Goal: Information Seeking & Learning: Learn about a topic

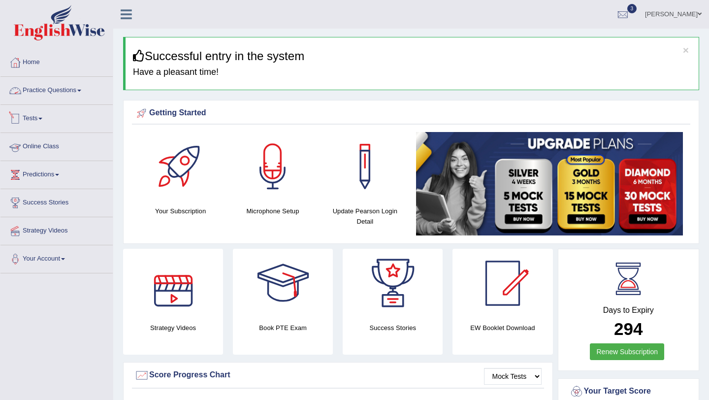
click at [80, 87] on link "Practice Questions" at bounding box center [56, 89] width 112 height 25
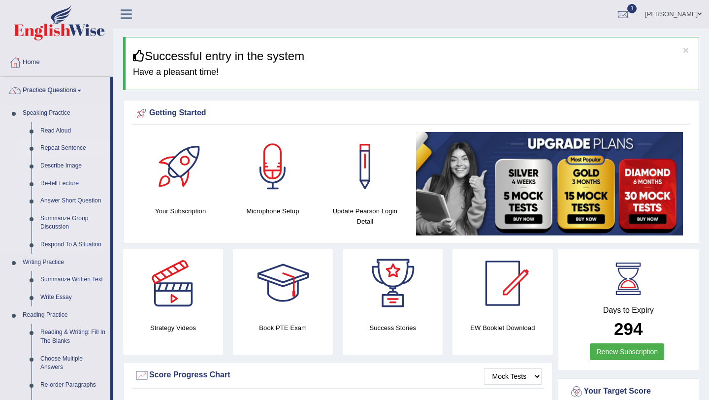
click at [70, 152] on link "Repeat Sentence" at bounding box center [73, 148] width 74 height 18
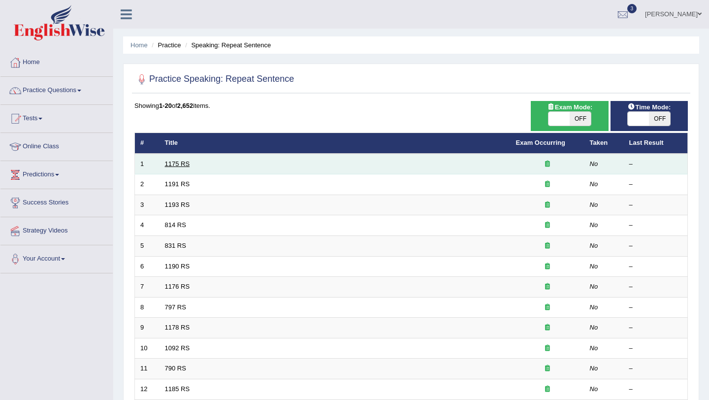
click at [179, 161] on link "1175 RS" at bounding box center [177, 163] width 25 height 7
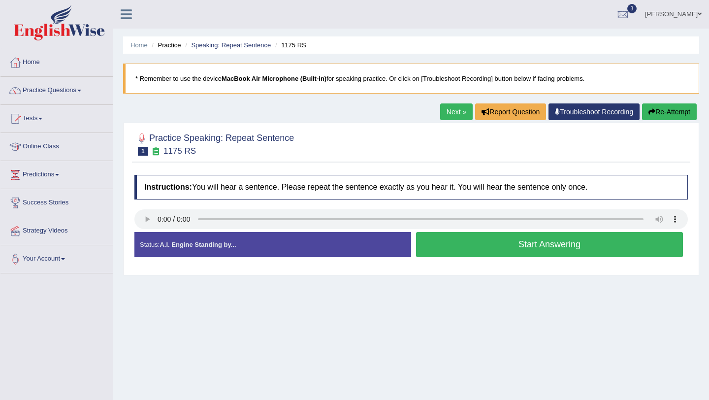
click at [461, 256] on button "Start Answering" at bounding box center [549, 244] width 267 height 25
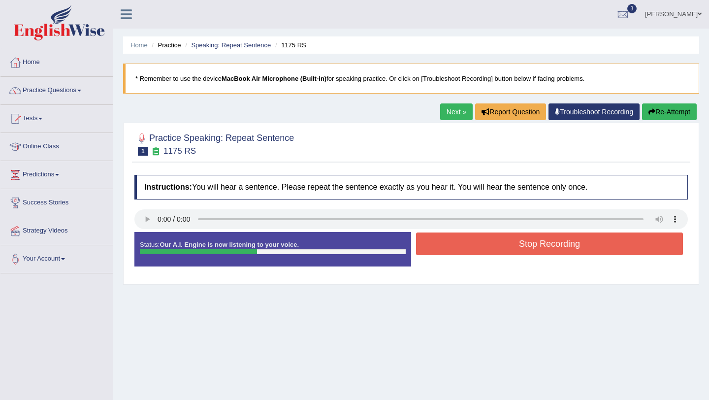
click at [462, 250] on button "Stop Recording" at bounding box center [549, 243] width 267 height 23
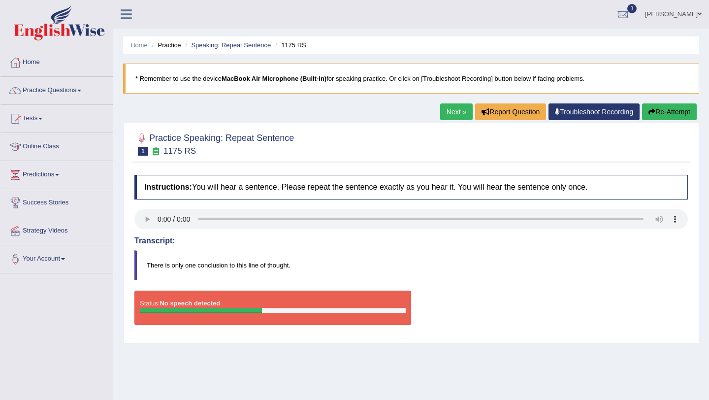
click at [453, 114] on link "Next »" at bounding box center [456, 111] width 32 height 17
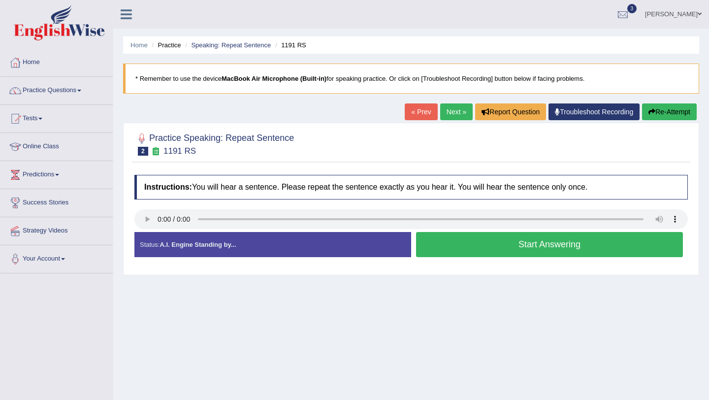
click at [557, 256] on button "Start Answering" at bounding box center [549, 244] width 267 height 25
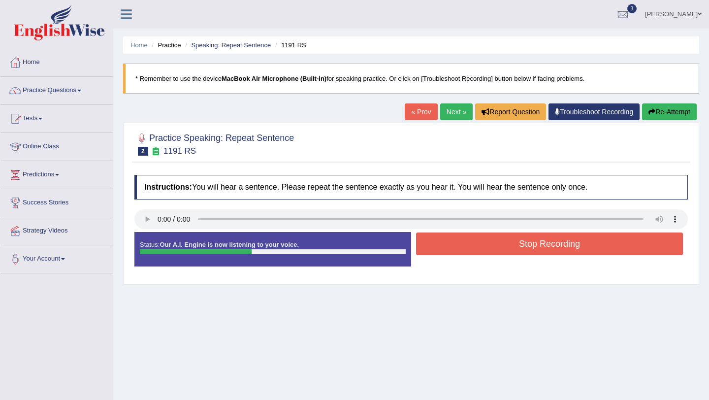
click at [557, 247] on button "Stop Recording" at bounding box center [549, 243] width 267 height 23
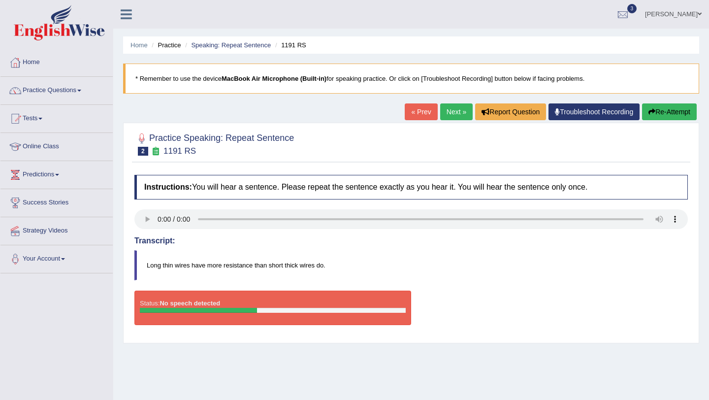
click at [420, 115] on link "« Prev" at bounding box center [421, 111] width 32 height 17
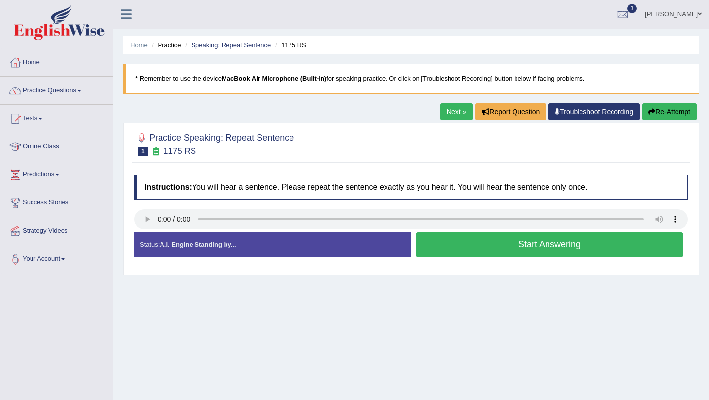
click at [443, 107] on link "Next »" at bounding box center [456, 111] width 32 height 17
click at [54, 167] on link "Predictions" at bounding box center [56, 173] width 112 height 25
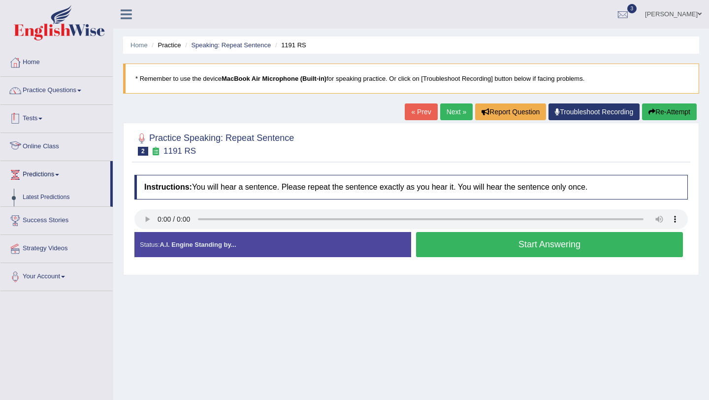
click at [43, 121] on link "Tests" at bounding box center [56, 117] width 112 height 25
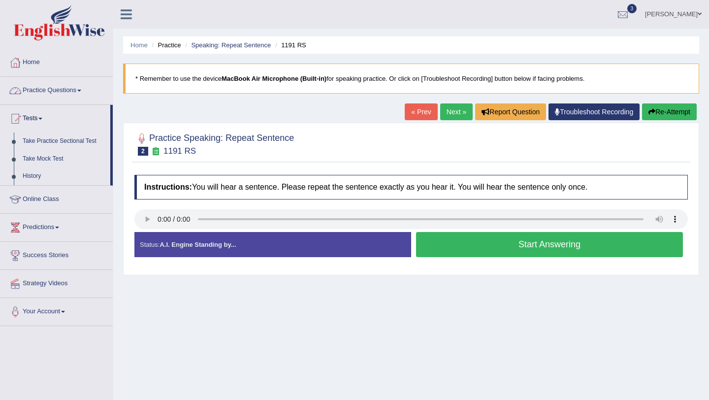
click at [46, 89] on link "Practice Questions" at bounding box center [56, 89] width 112 height 25
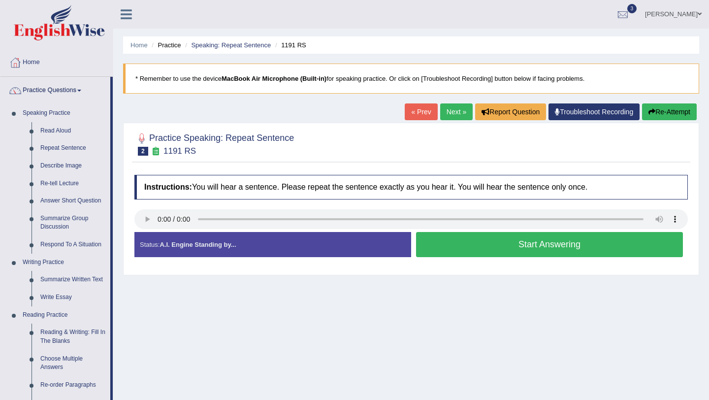
click at [596, 112] on link "Troubleshoot Recording" at bounding box center [593, 111] width 91 height 17
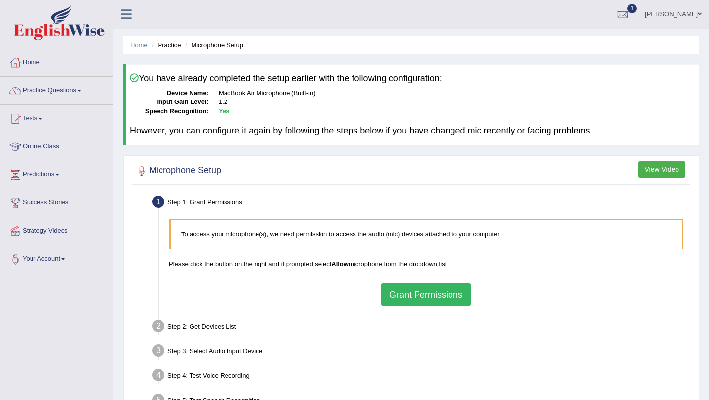
click at [442, 297] on button "Grant Permissions" at bounding box center [426, 294] width 90 height 23
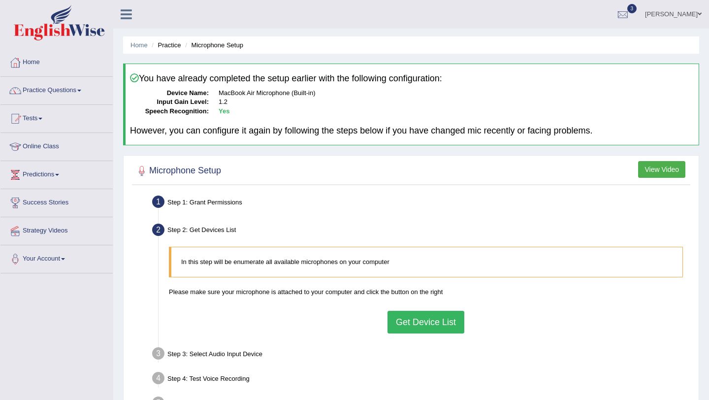
click at [432, 326] on button "Get Device List" at bounding box center [425, 322] width 77 height 23
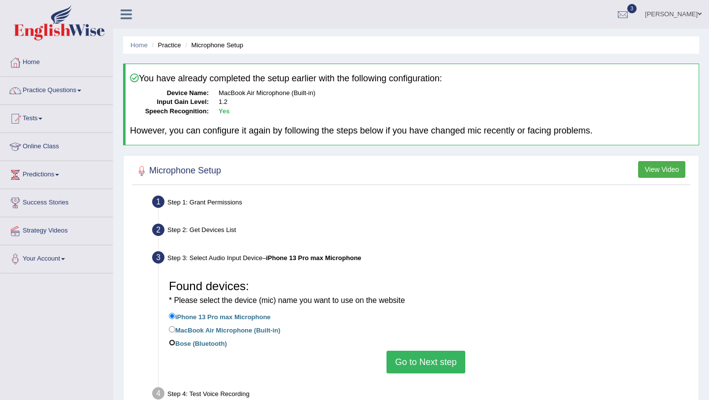
click at [171, 342] on input "Bose (Bluetooth)" at bounding box center [172, 342] width 6 height 6
radio input "true"
click at [425, 364] on button "Go to Next step" at bounding box center [426, 362] width 78 height 23
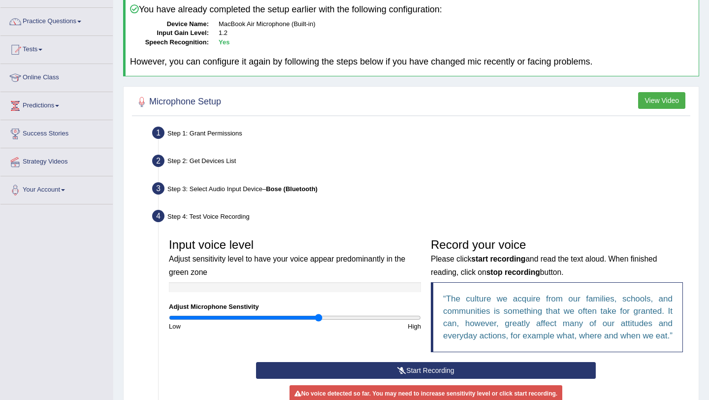
scroll to position [219, 0]
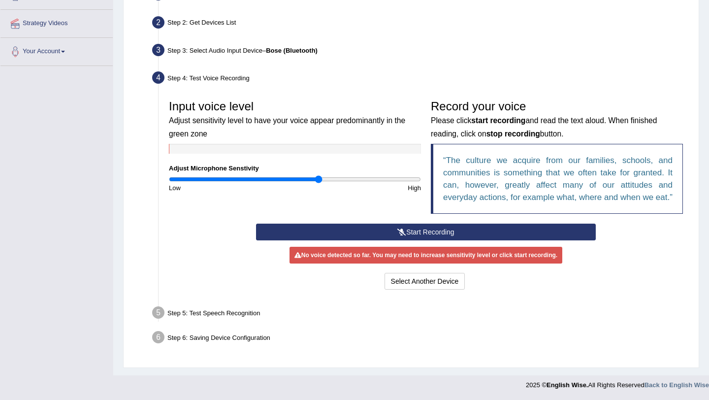
click at [415, 237] on button "Start Recording" at bounding box center [425, 232] width 339 height 17
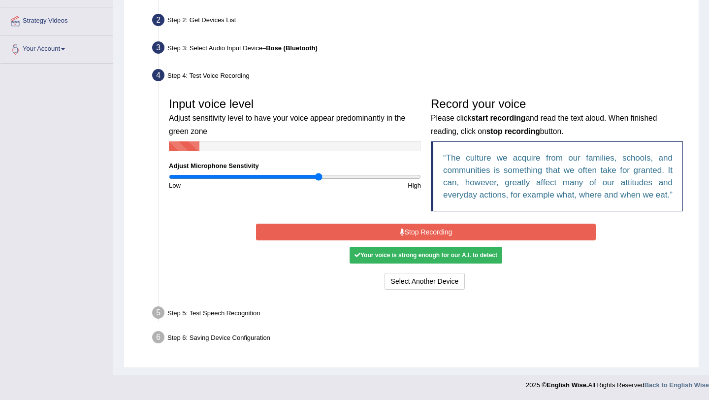
click at [415, 237] on button "Stop Recording" at bounding box center [425, 232] width 339 height 17
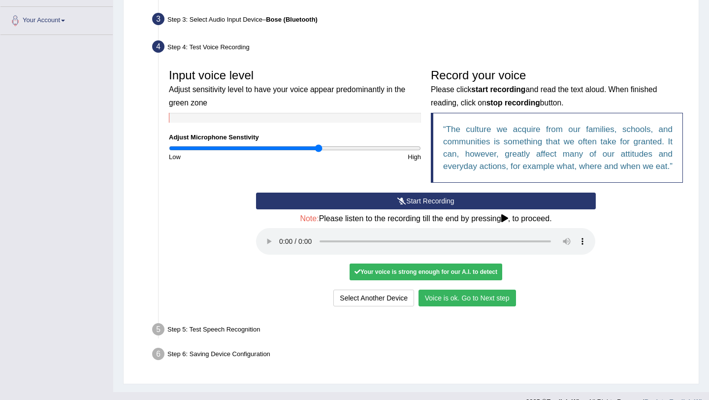
scroll to position [266, 0]
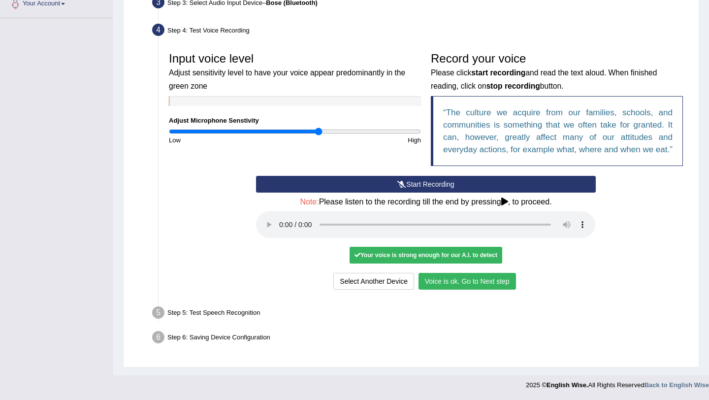
click at [456, 282] on button "Voice is ok. Go to Next step" at bounding box center [467, 281] width 97 height 17
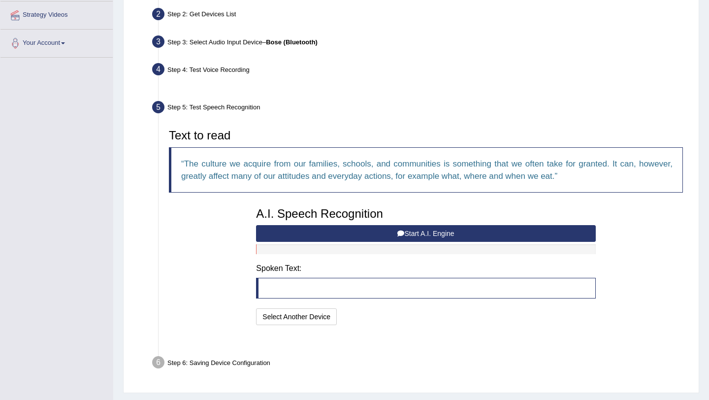
scroll to position [216, 0]
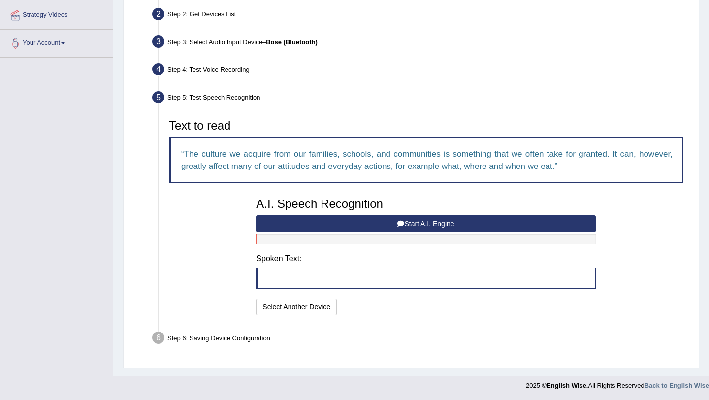
click at [324, 218] on button "Start A.I. Engine" at bounding box center [425, 223] width 339 height 17
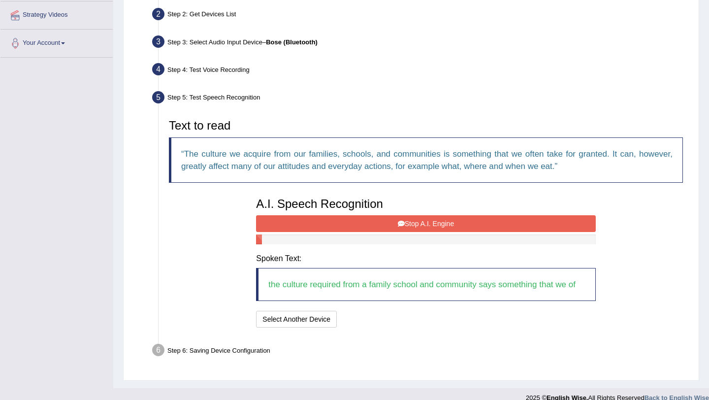
click at [361, 224] on button "Stop A.I. Engine" at bounding box center [425, 223] width 339 height 17
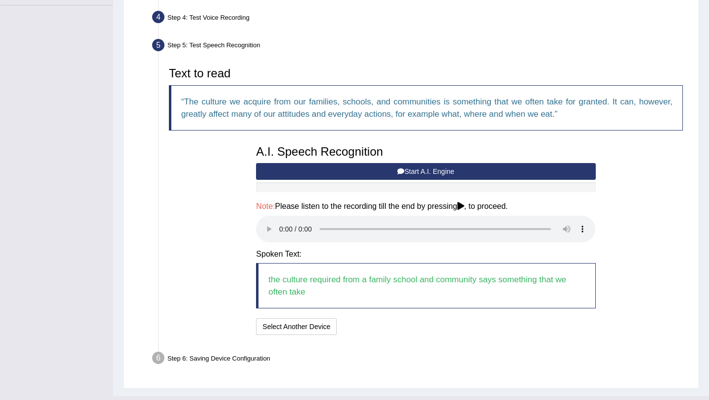
scroll to position [270, 0]
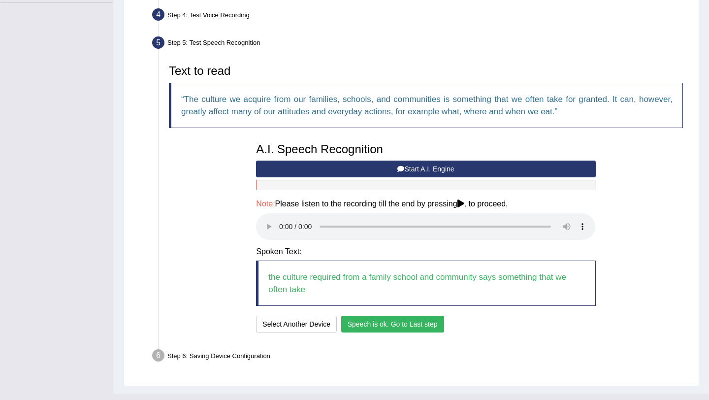
click at [390, 322] on button "Speech is ok. Go to Last step" at bounding box center [392, 324] width 103 height 17
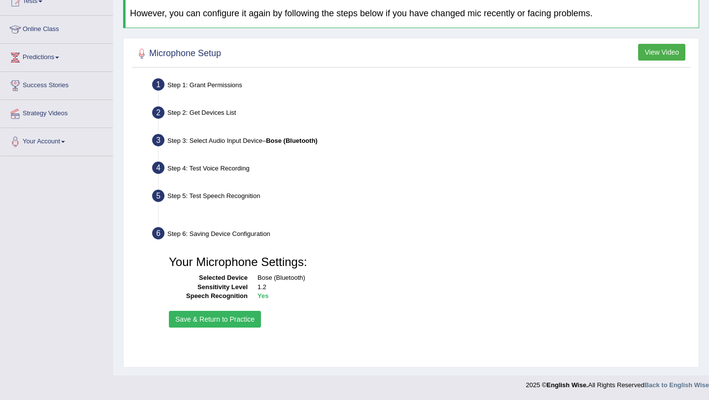
scroll to position [117, 0]
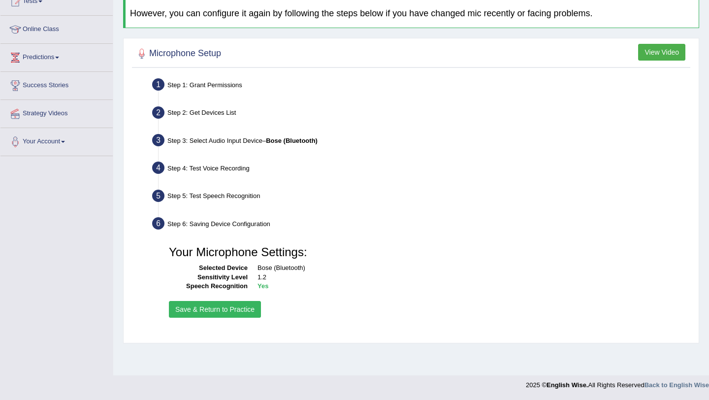
click at [246, 308] on button "Save & Return to Practice" at bounding box center [215, 309] width 92 height 17
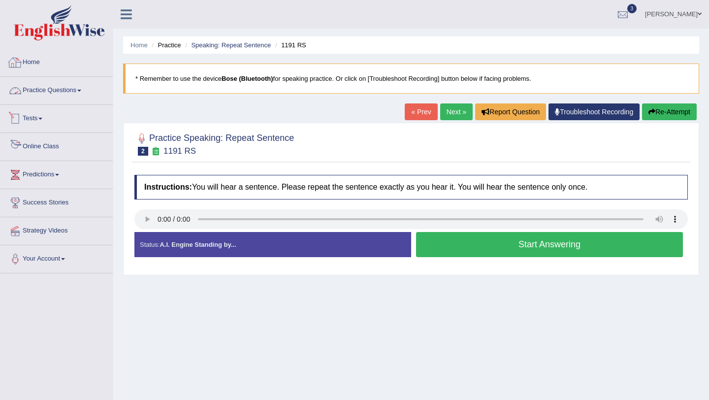
click at [60, 91] on link "Practice Questions" at bounding box center [56, 89] width 112 height 25
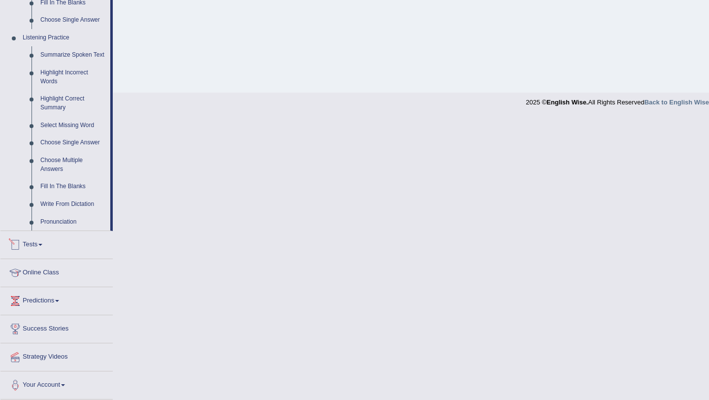
click at [42, 244] on span at bounding box center [40, 245] width 4 height 2
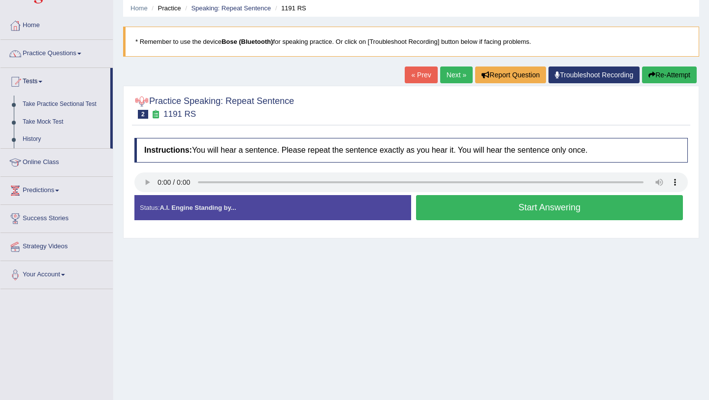
scroll to position [14, 0]
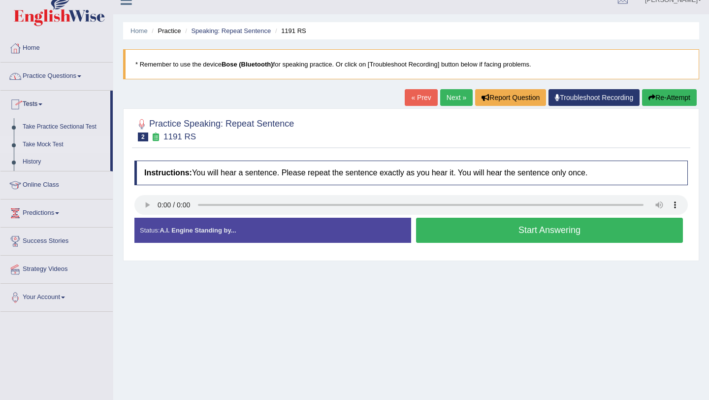
click at [62, 147] on link "Take Mock Test" at bounding box center [64, 145] width 92 height 18
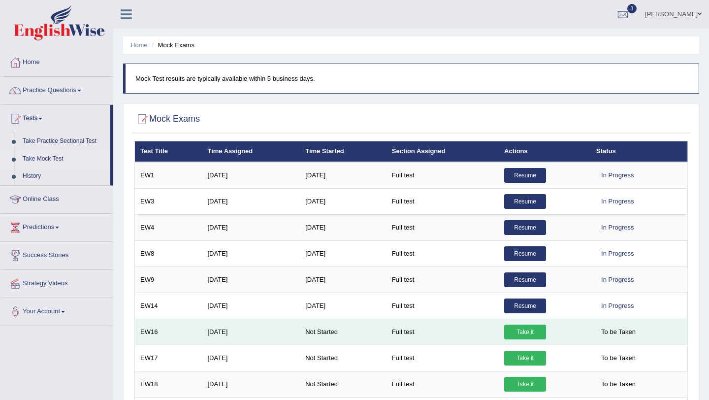
click at [523, 336] on link "Take it" at bounding box center [525, 331] width 42 height 15
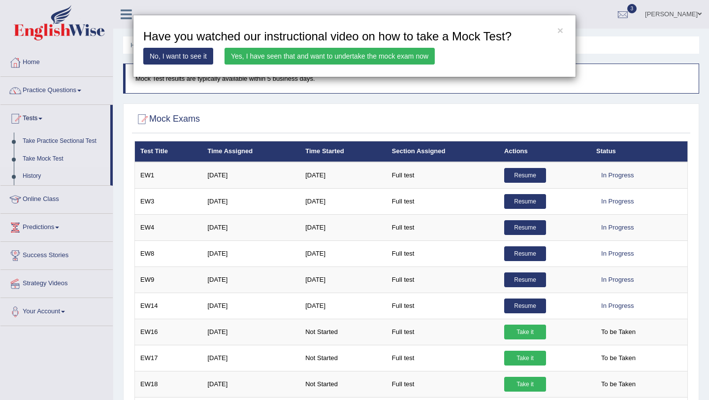
click at [325, 60] on link "Yes, I have seen that and want to undertake the mock exam now" at bounding box center [330, 56] width 210 height 17
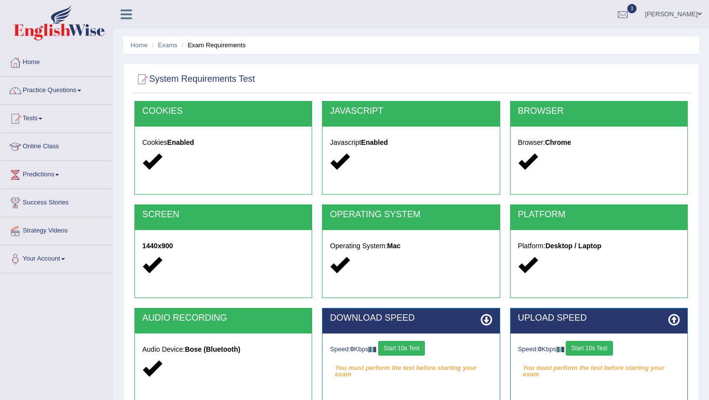
click at [425, 351] on button "Start 10s Test" at bounding box center [401, 348] width 47 height 15
click at [594, 348] on button "Start 10s Test" at bounding box center [589, 348] width 47 height 15
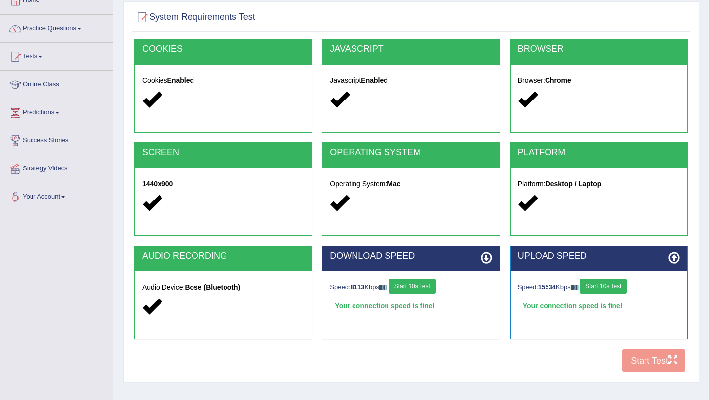
scroll to position [65, 0]
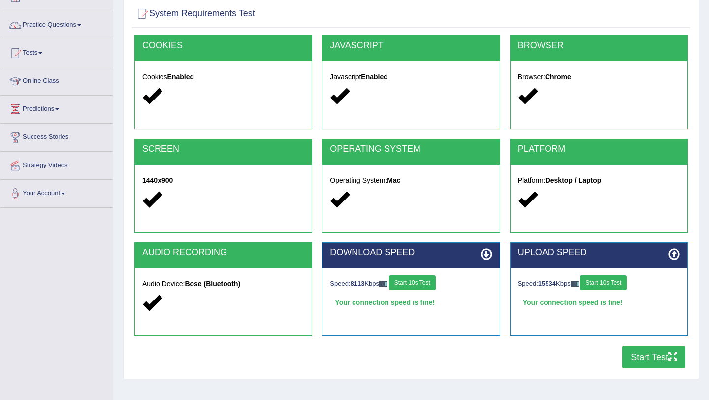
click at [646, 370] on div "COOKIES Cookies Enabled JAVASCRIPT Javascript Enabled BROWSER Browser: Chrome S…" at bounding box center [411, 204] width 558 height 338
click at [647, 356] on button "Start Test" at bounding box center [653, 357] width 63 height 23
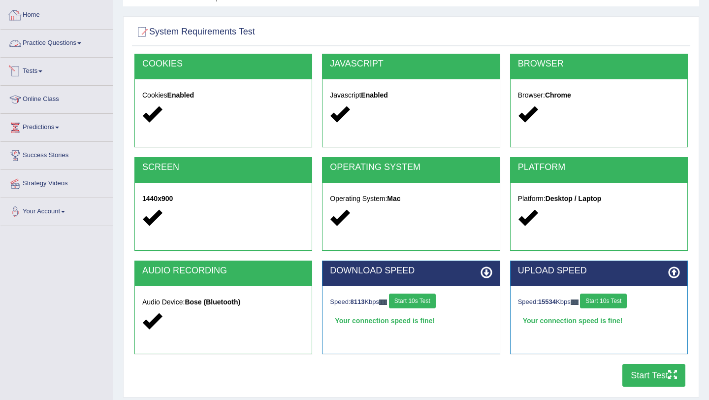
scroll to position [0, 0]
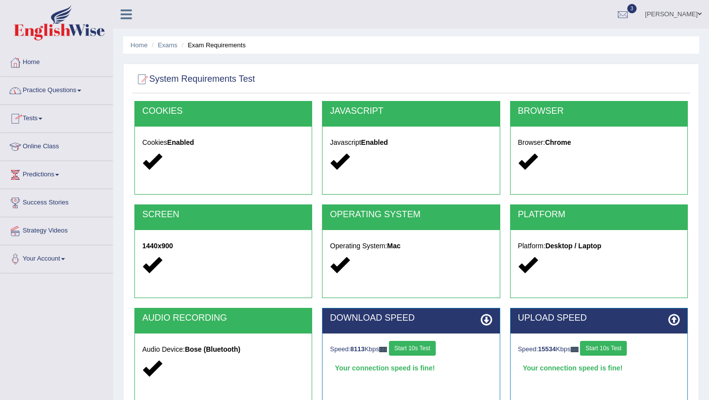
click at [48, 90] on link "Practice Questions" at bounding box center [56, 89] width 112 height 25
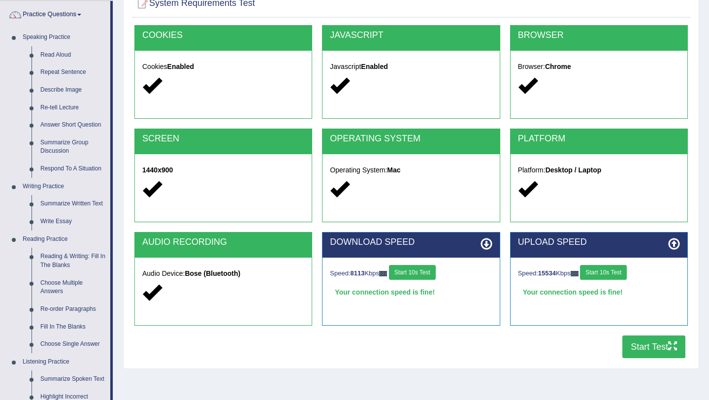
scroll to position [106, 0]
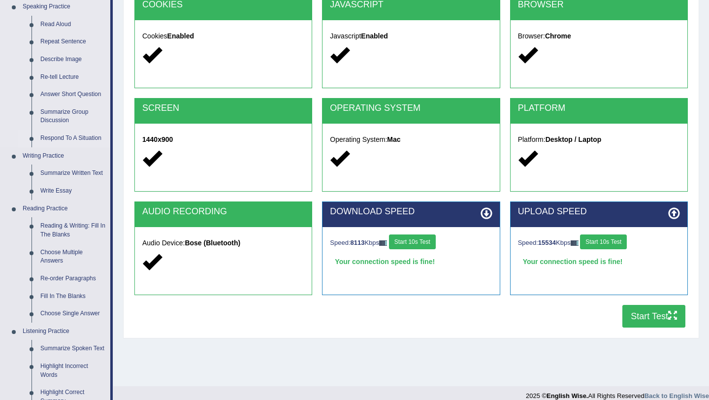
click at [70, 143] on link "Respond To A Situation" at bounding box center [73, 138] width 74 height 18
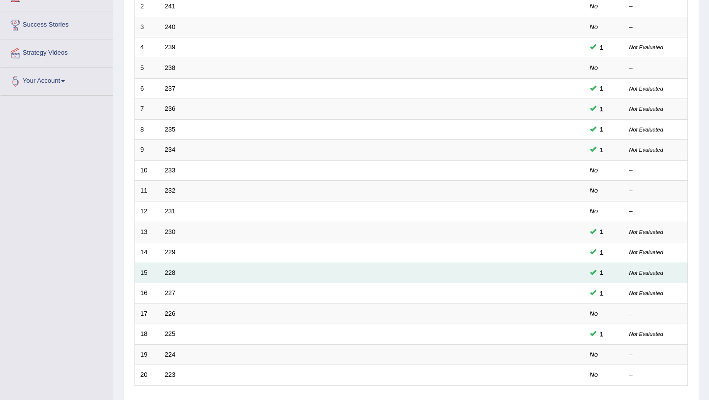
scroll to position [252, 0]
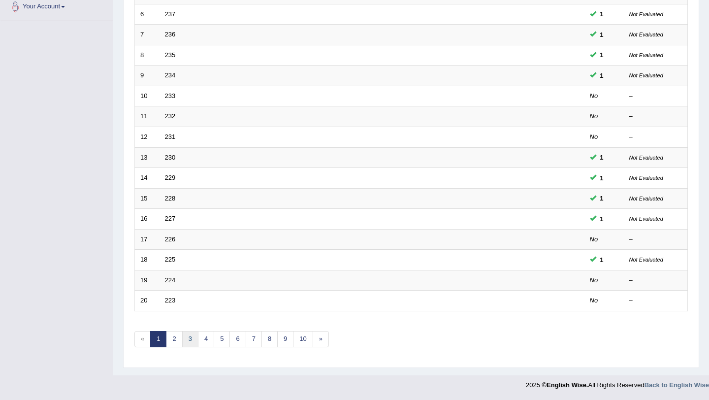
click at [189, 344] on link "3" at bounding box center [190, 339] width 16 height 16
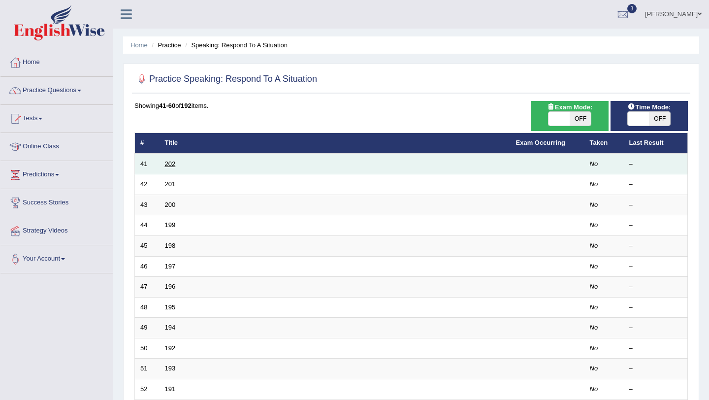
click at [169, 163] on link "202" at bounding box center [170, 163] width 11 height 7
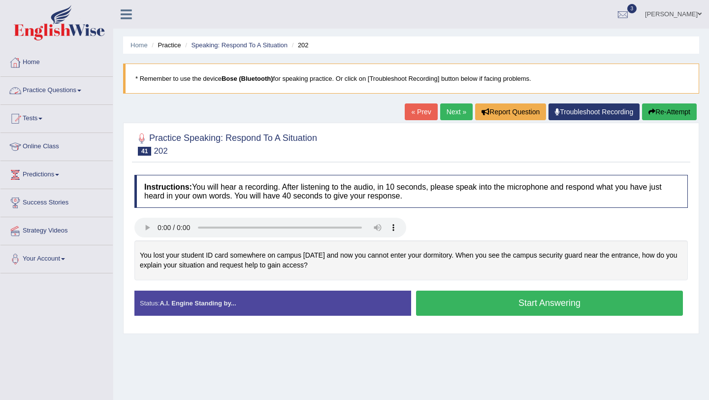
click at [70, 83] on link "Practice Questions" at bounding box center [56, 89] width 112 height 25
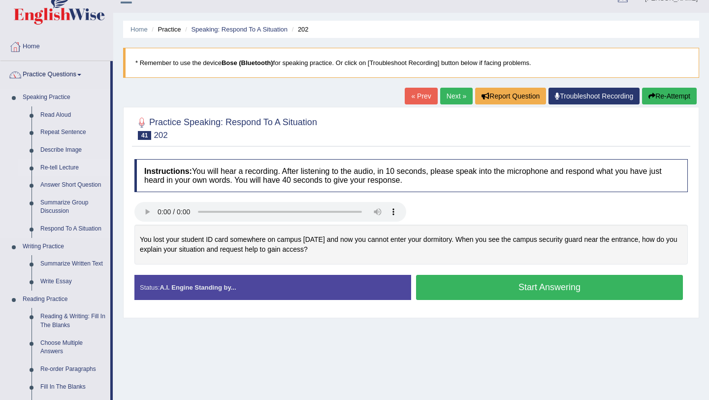
scroll to position [17, 0]
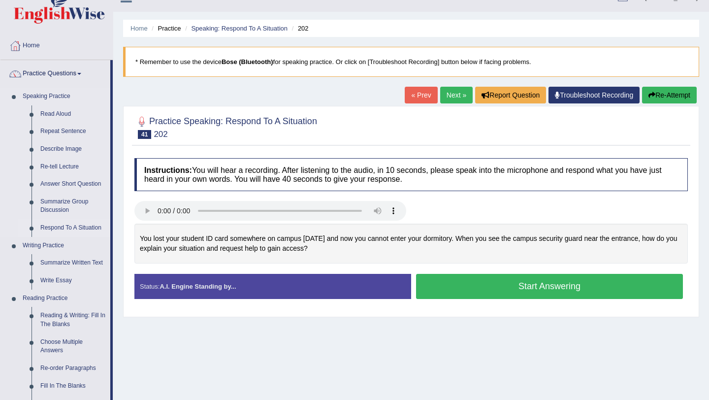
click at [74, 225] on link "Respond To A Situation" at bounding box center [73, 228] width 74 height 18
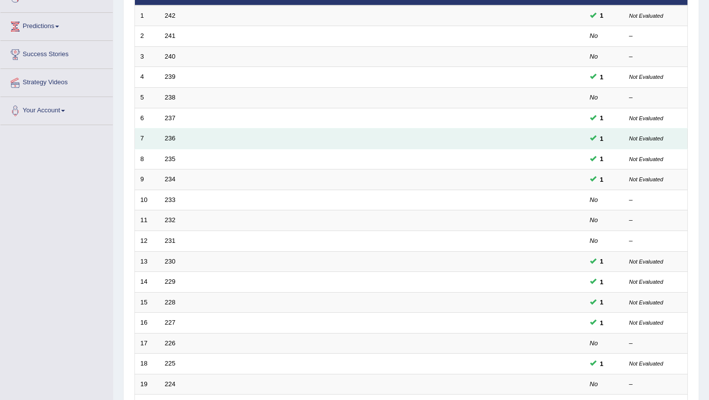
scroll to position [252, 0]
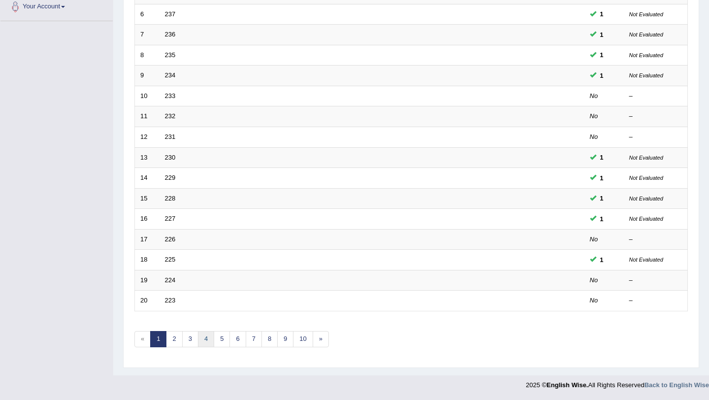
click at [206, 344] on link "4" at bounding box center [206, 339] width 16 height 16
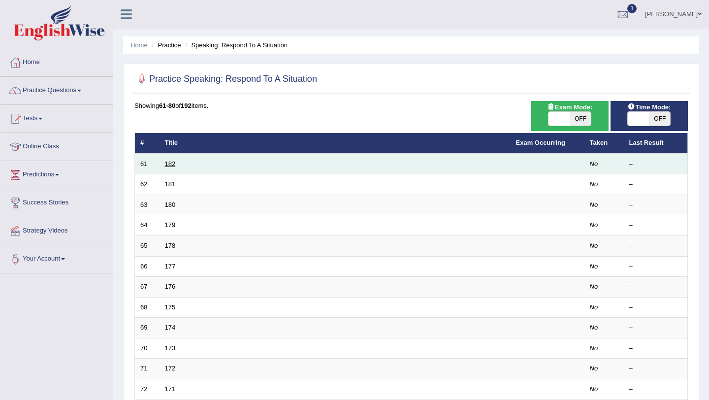
click at [169, 166] on link "182" at bounding box center [170, 163] width 11 height 7
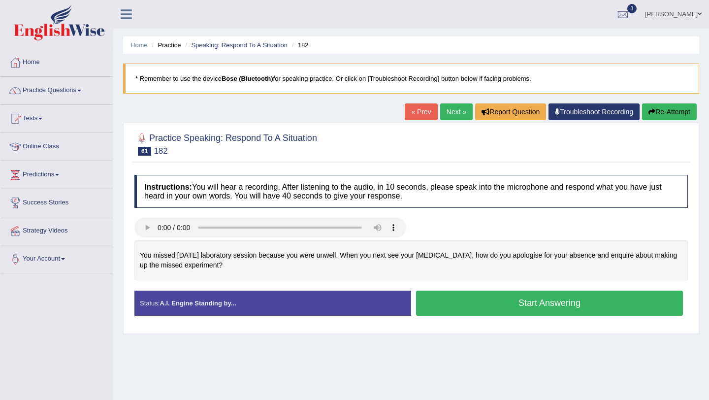
click at [436, 305] on button "Start Answering" at bounding box center [549, 302] width 267 height 25
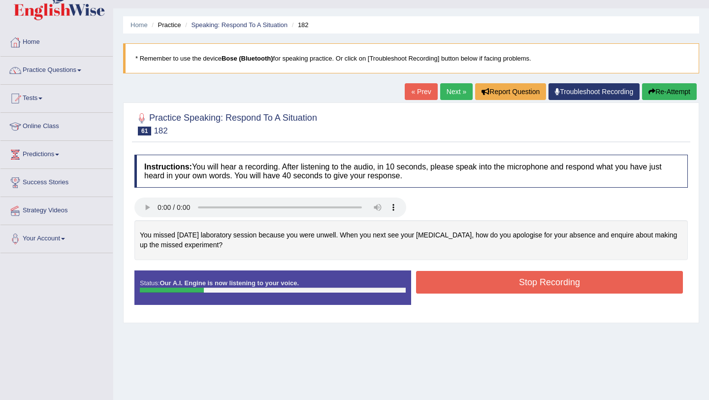
scroll to position [26, 0]
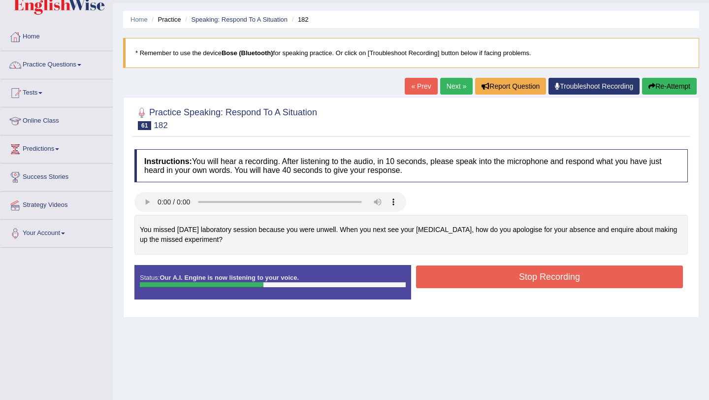
click at [451, 273] on button "Stop Recording" at bounding box center [549, 276] width 267 height 23
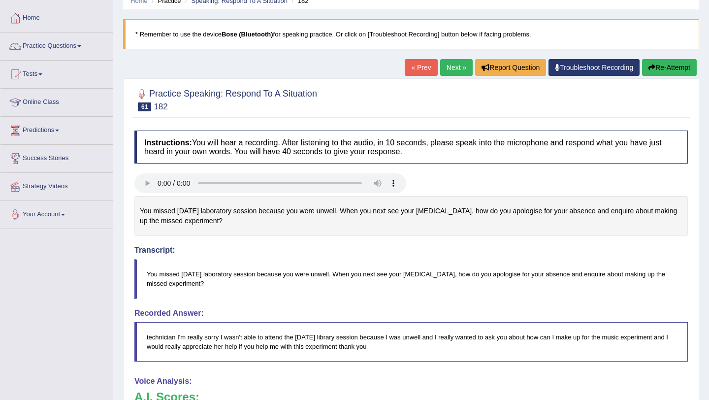
scroll to position [0, 0]
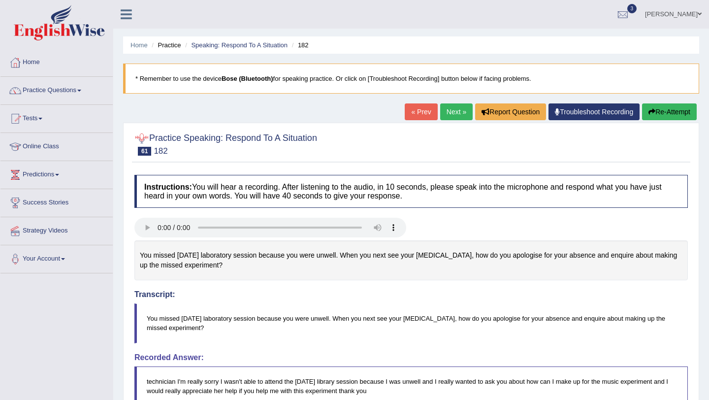
click at [444, 107] on link "Next »" at bounding box center [456, 111] width 32 height 17
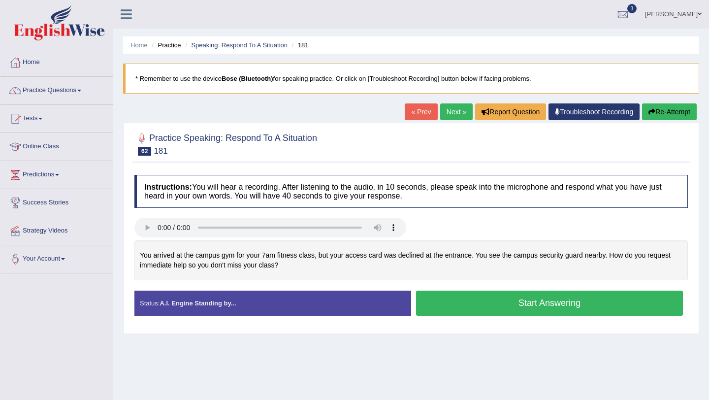
click at [488, 295] on button "Start Answering" at bounding box center [549, 302] width 267 height 25
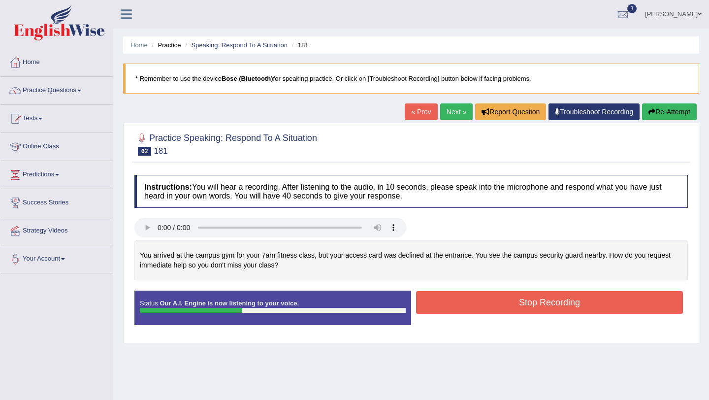
click at [460, 300] on button "Stop Recording" at bounding box center [549, 302] width 267 height 23
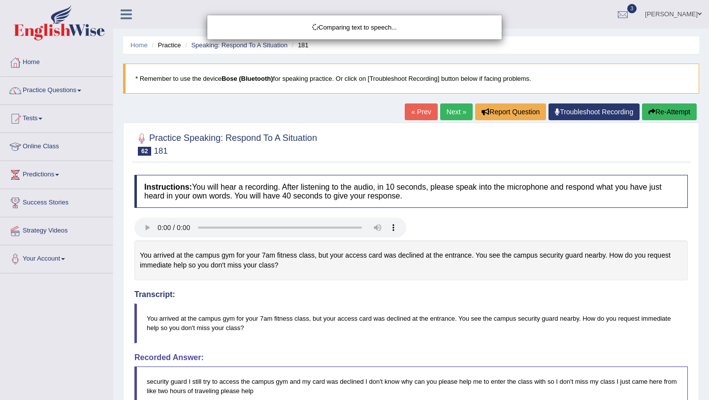
click at [460, 300] on div "Comparing text to speech..." at bounding box center [354, 200] width 709 height 400
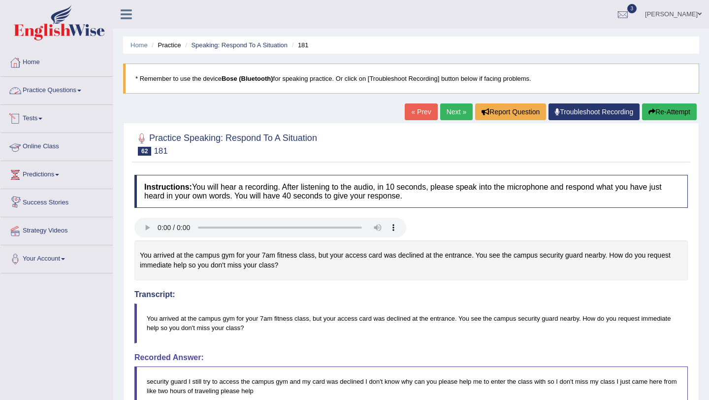
click at [30, 116] on link "Tests" at bounding box center [56, 117] width 112 height 25
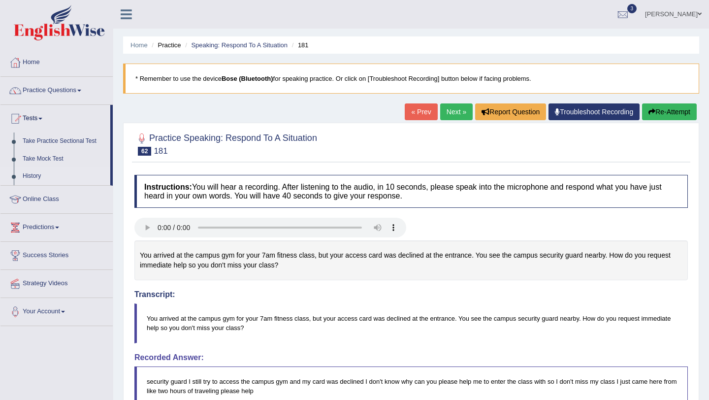
click at [35, 177] on link "History" at bounding box center [64, 176] width 92 height 18
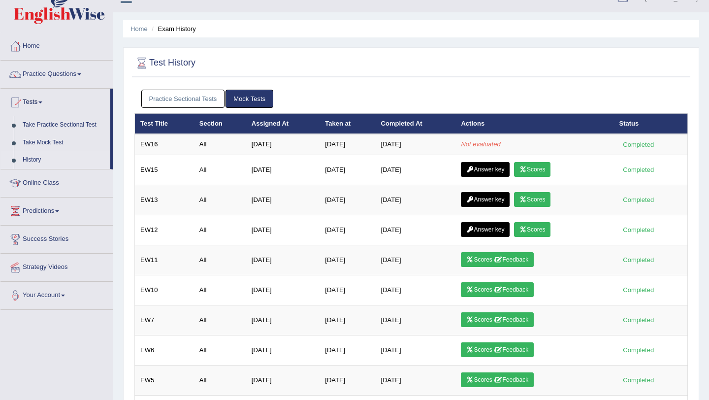
scroll to position [17, 0]
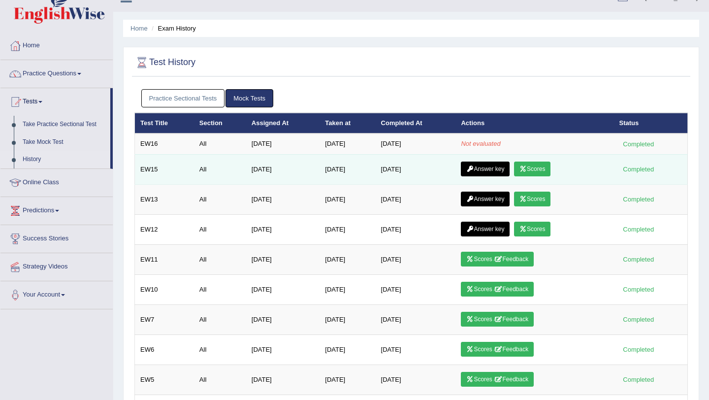
click at [550, 164] on link "Scores" at bounding box center [532, 168] width 36 height 15
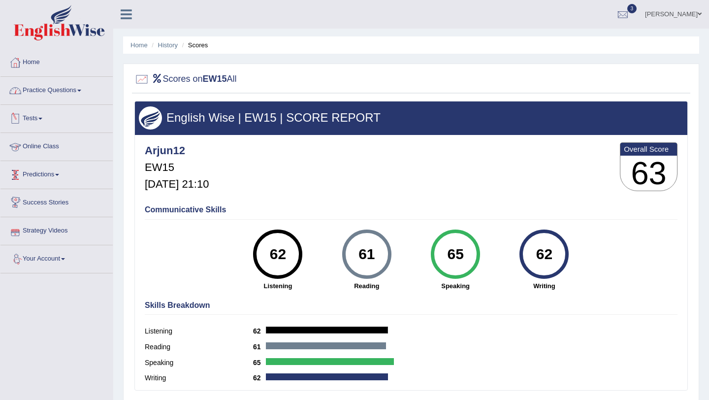
click at [65, 94] on link "Practice Questions" at bounding box center [56, 89] width 112 height 25
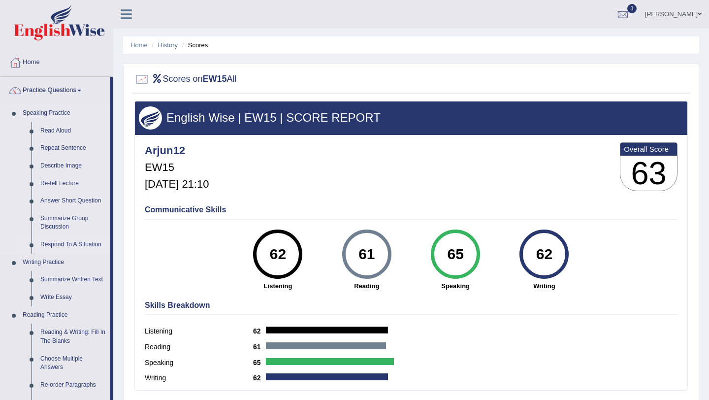
click at [66, 244] on link "Respond To A Situation" at bounding box center [73, 245] width 74 height 18
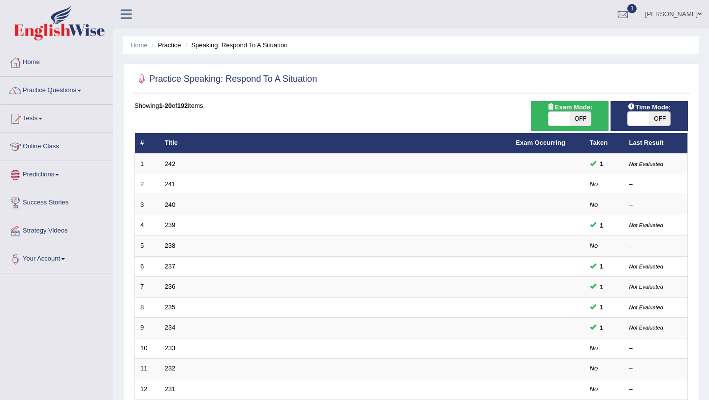
click at [52, 94] on link "Practice Questions" at bounding box center [56, 89] width 112 height 25
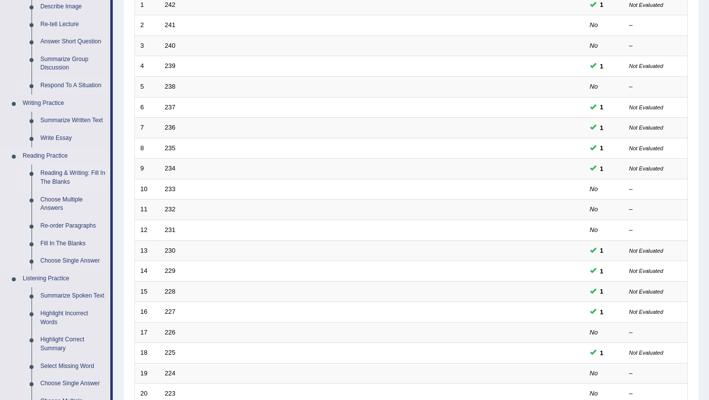
scroll to position [161, 0]
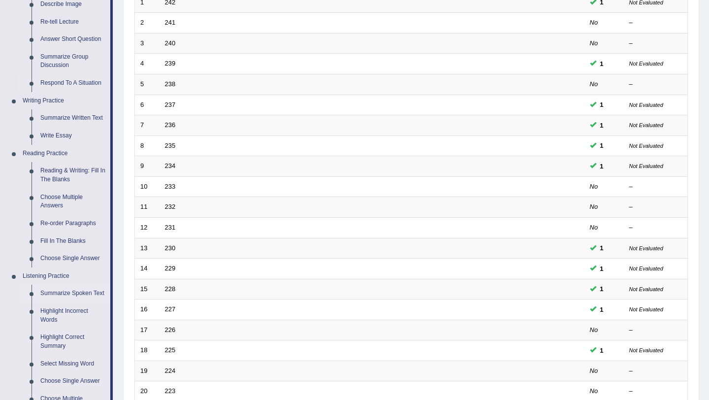
click at [65, 292] on link "Summarize Spoken Text" at bounding box center [73, 294] width 74 height 18
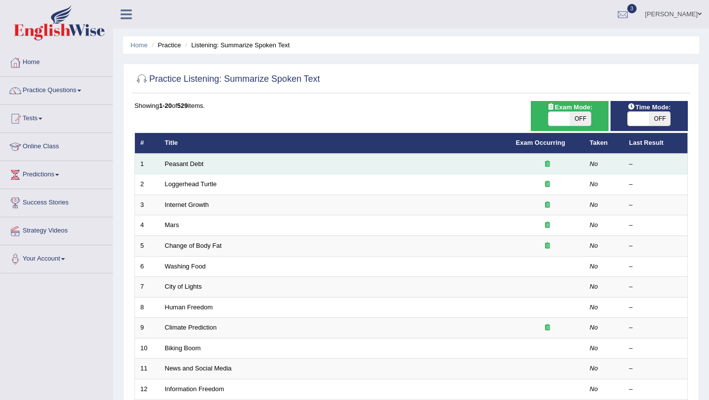
click at [512, 161] on td at bounding box center [548, 164] width 74 height 21
click at [196, 165] on link "Peasant Debt" at bounding box center [184, 163] width 39 height 7
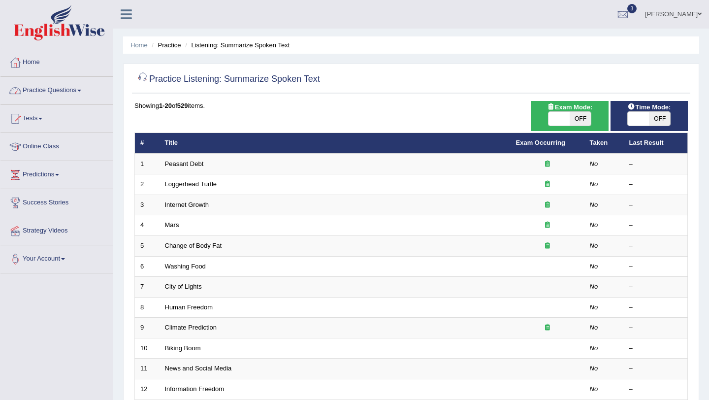
click at [85, 89] on link "Practice Questions" at bounding box center [56, 89] width 112 height 25
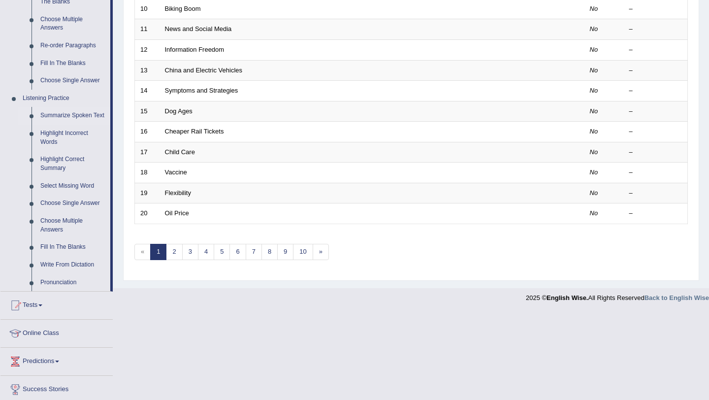
scroll to position [371, 0]
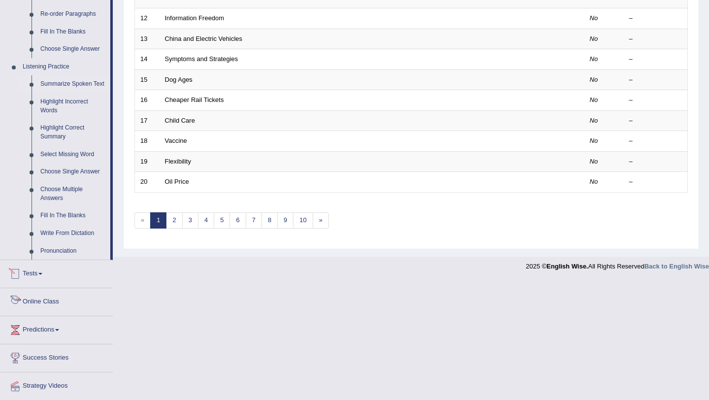
click at [32, 285] on link "Tests" at bounding box center [56, 272] width 112 height 25
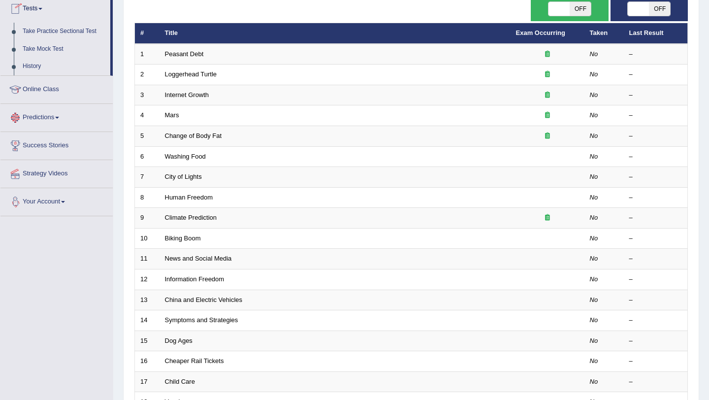
scroll to position [110, 0]
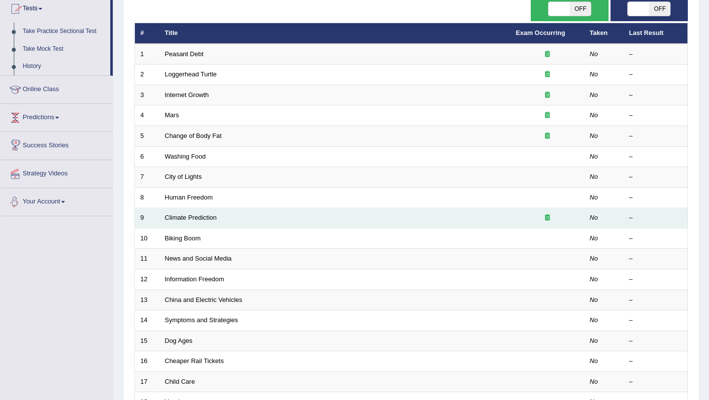
click at [293, 213] on td "Climate Prediction" at bounding box center [335, 218] width 351 height 21
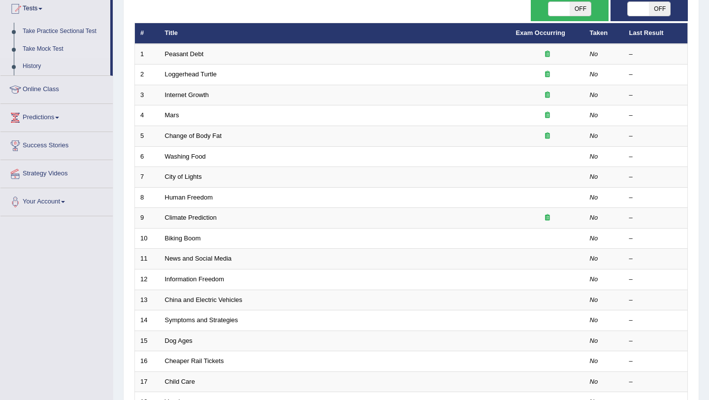
click at [59, 48] on link "Take Mock Test" at bounding box center [64, 49] width 92 height 18
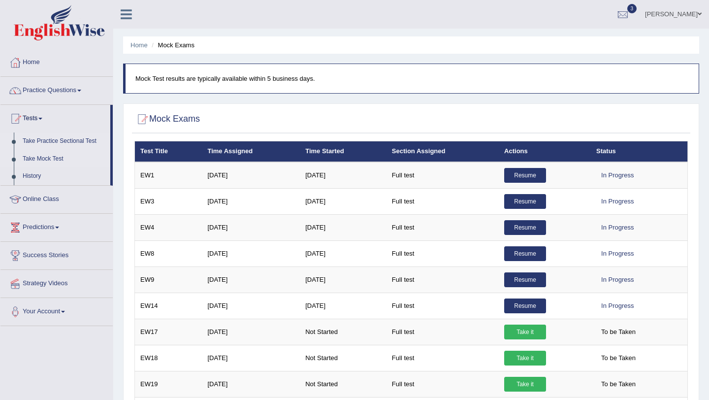
click at [58, 145] on link "Take Practice Sectional Test" at bounding box center [64, 141] width 92 height 18
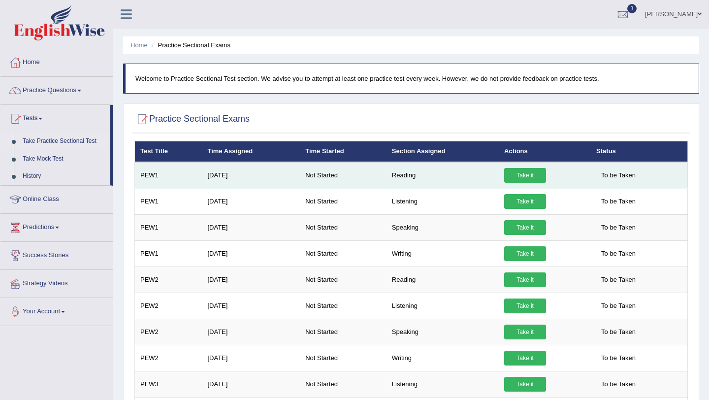
click at [536, 178] on link "Take it" at bounding box center [525, 175] width 42 height 15
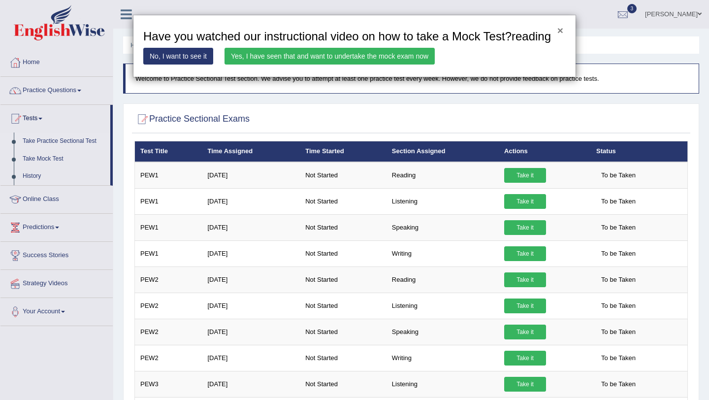
click at [561, 30] on button "×" at bounding box center [560, 30] width 6 height 10
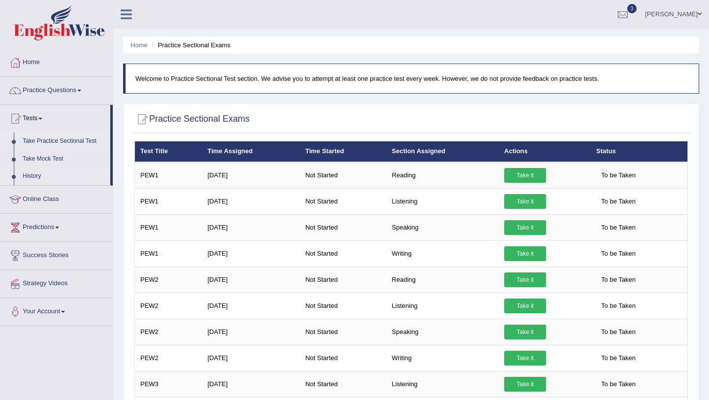
click at [35, 170] on link "History" at bounding box center [64, 176] width 92 height 18
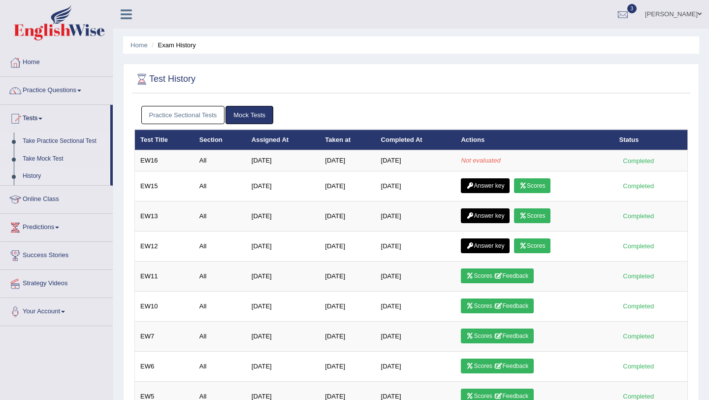
click at [65, 143] on link "Take Practice Sectional Test" at bounding box center [64, 141] width 92 height 18
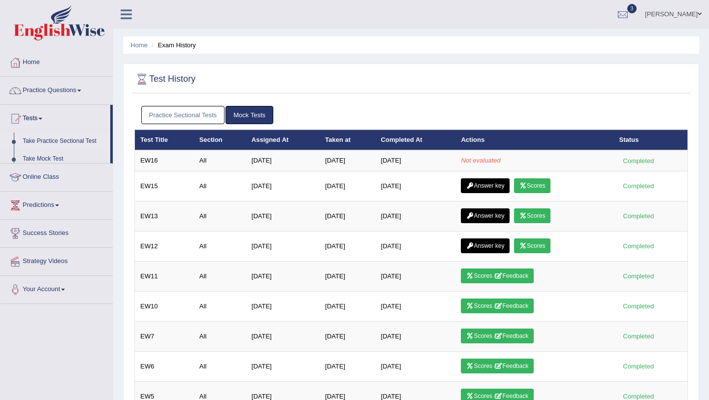
click at [65, 143] on link "Take Practice Sectional Test" at bounding box center [64, 141] width 92 height 18
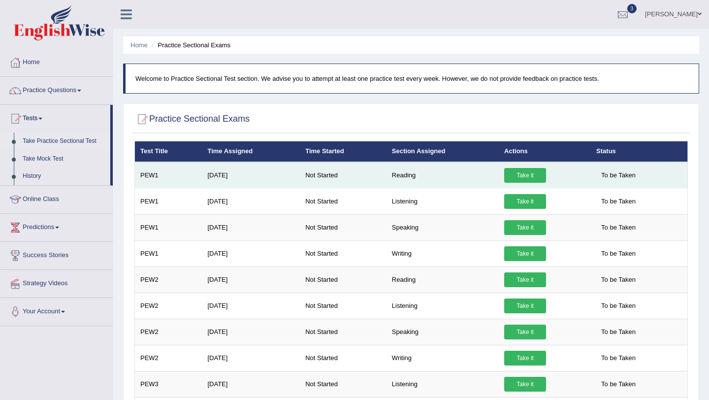
click at [519, 171] on link "Take it" at bounding box center [525, 175] width 42 height 15
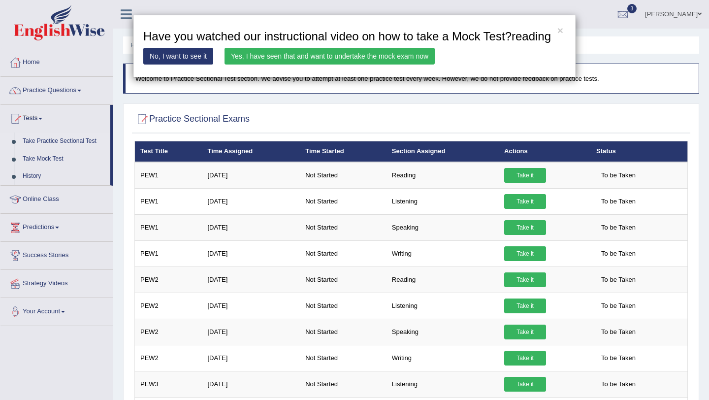
click at [405, 65] on link "Yes, I have seen that and want to undertake the mock exam now" at bounding box center [330, 56] width 210 height 17
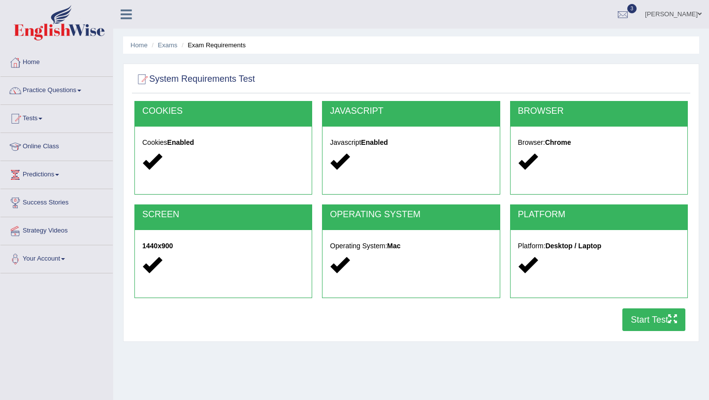
click at [647, 318] on button "Start Test" at bounding box center [653, 319] width 63 height 23
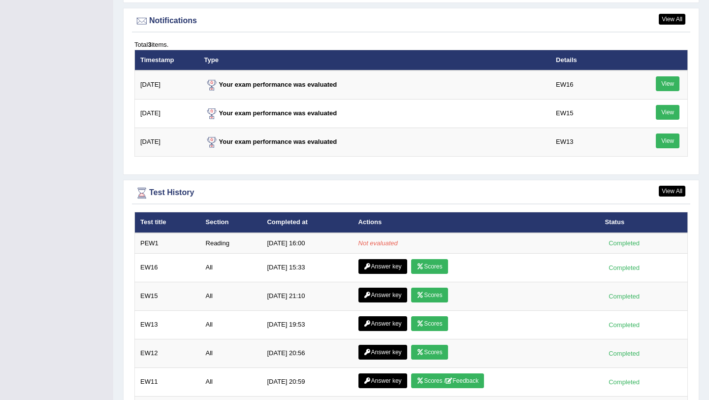
scroll to position [1224, 0]
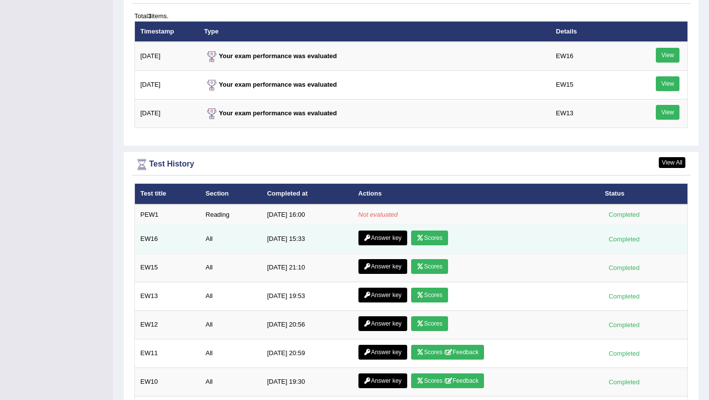
click at [397, 242] on link "Answer key" at bounding box center [382, 237] width 49 height 15
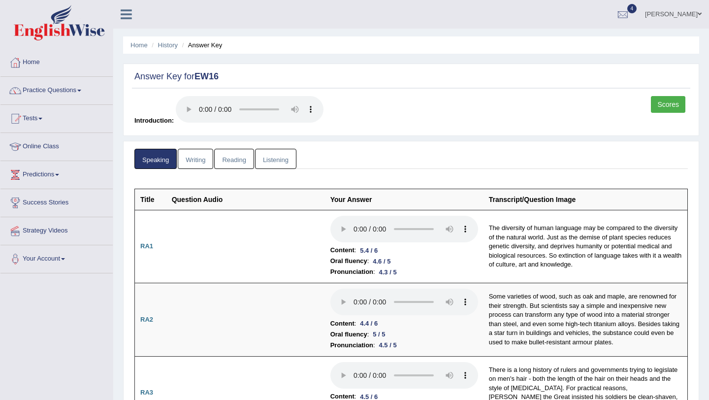
click at [200, 154] on link "Writing" at bounding box center [195, 159] width 35 height 20
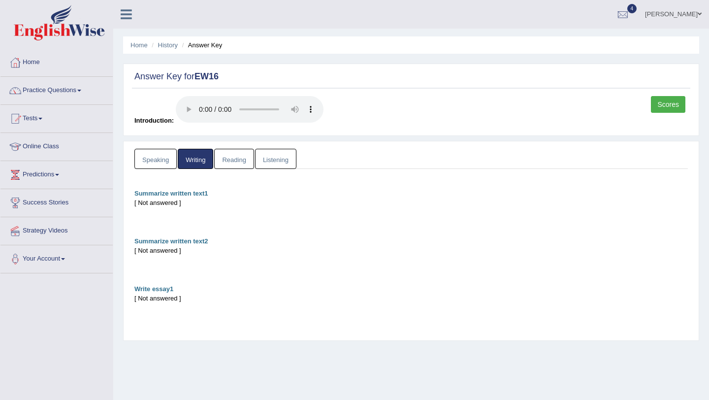
click at [226, 163] on link "Reading" at bounding box center [233, 159] width 39 height 20
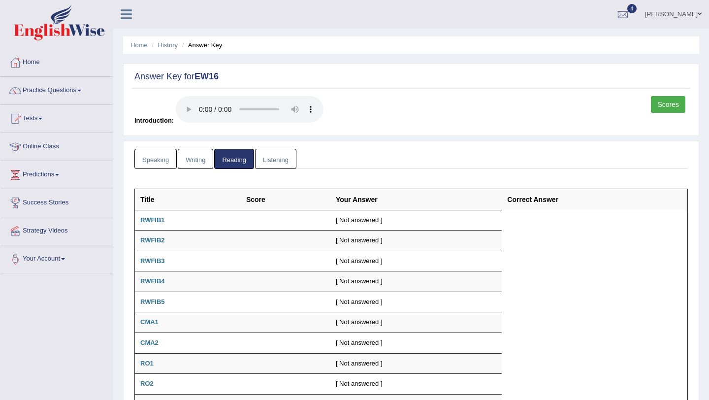
click at [279, 169] on div "Speaking Writing Reading Listening Title Question Audio Your Answer Transcript/…" at bounding box center [411, 339] width 558 height 381
click at [280, 158] on link "Listening" at bounding box center [275, 159] width 41 height 20
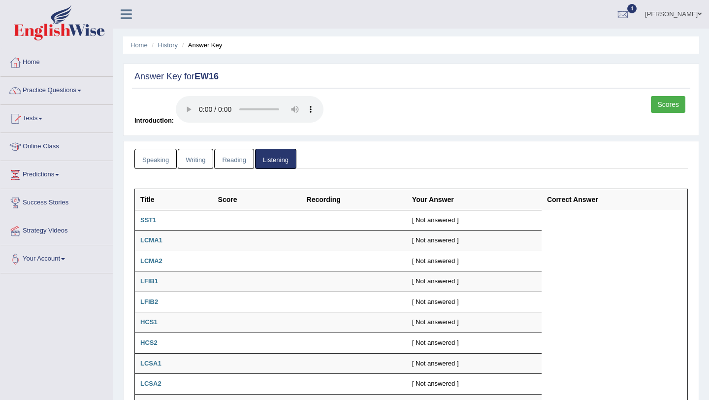
click at [673, 100] on link "Scores" at bounding box center [668, 104] width 34 height 17
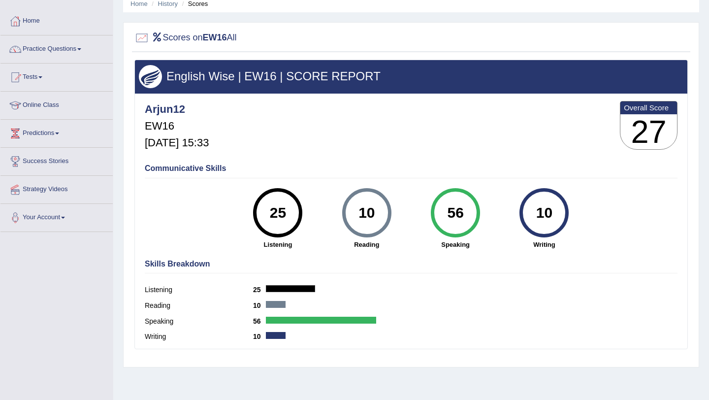
scroll to position [41, 0]
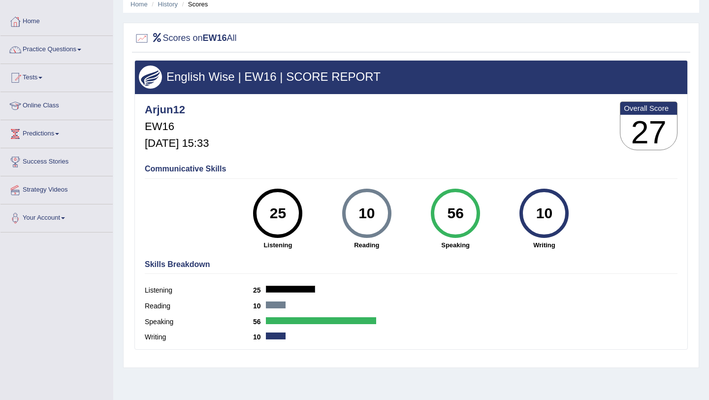
click at [364, 317] on div at bounding box center [321, 320] width 110 height 7
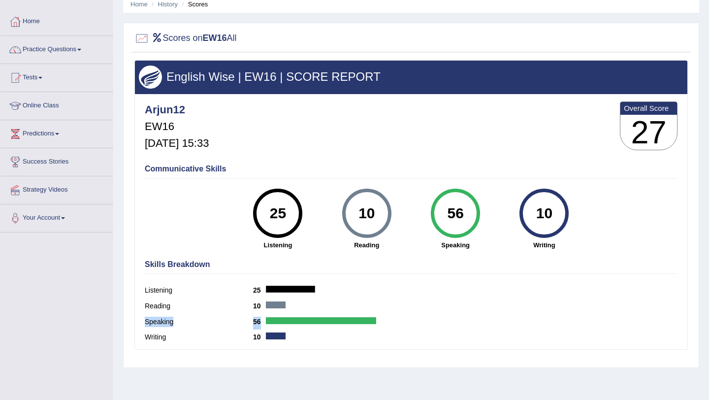
click at [364, 317] on div at bounding box center [321, 320] width 110 height 7
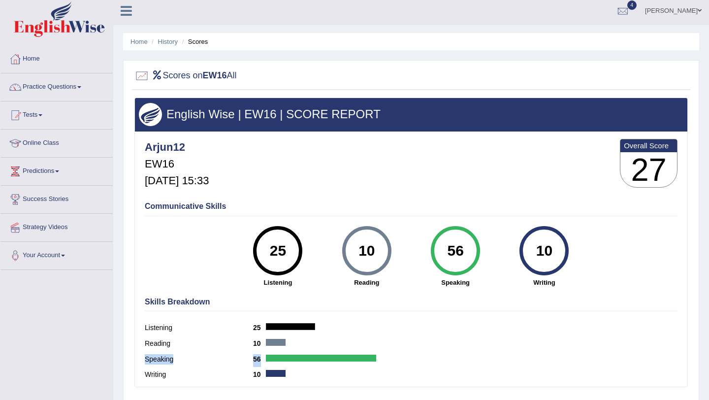
scroll to position [0, 0]
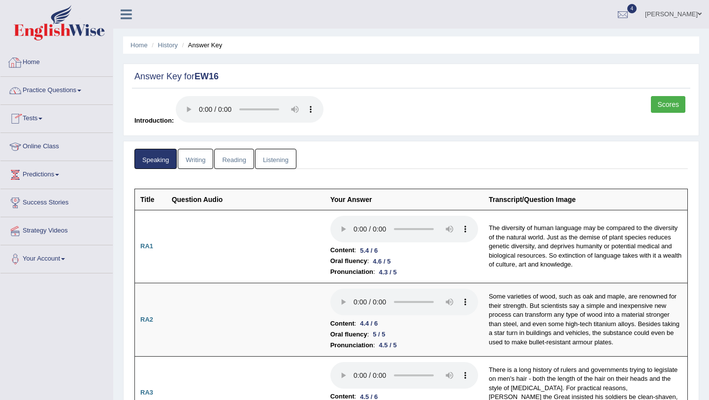
click at [35, 65] on link "Home" at bounding box center [56, 61] width 112 height 25
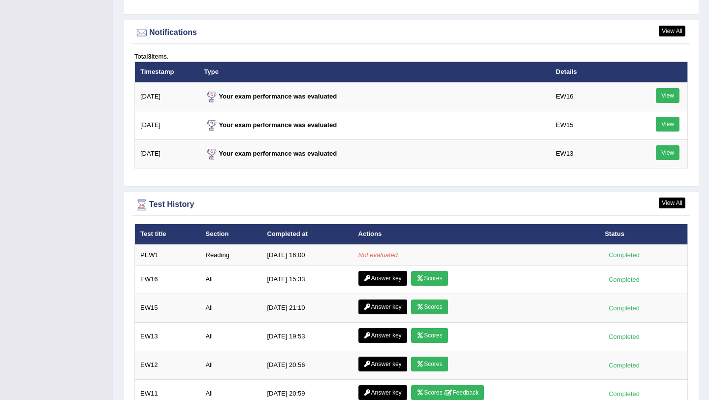
scroll to position [1297, 0]
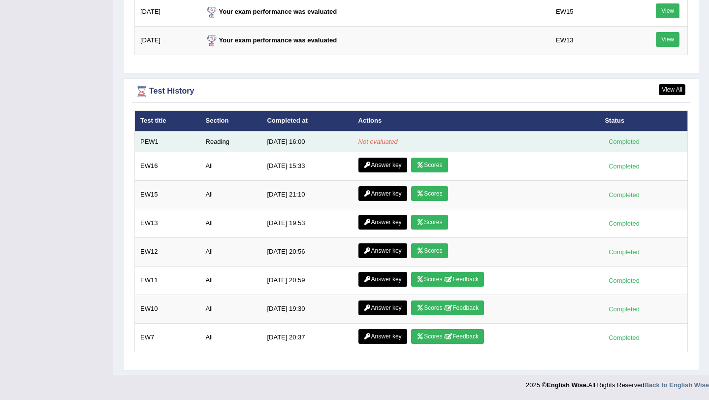
click at [314, 142] on td "[DATE] 16:00" at bounding box center [306, 141] width 91 height 21
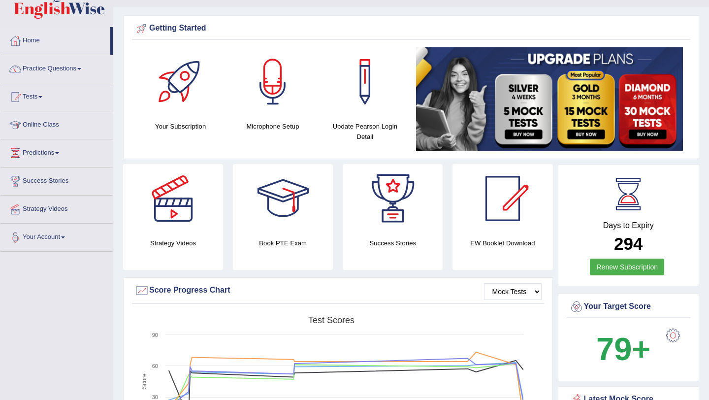
scroll to position [0, 0]
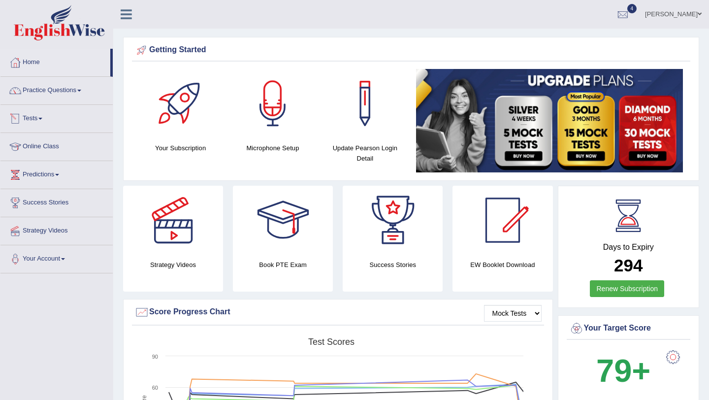
click at [31, 116] on link "Tests" at bounding box center [56, 117] width 112 height 25
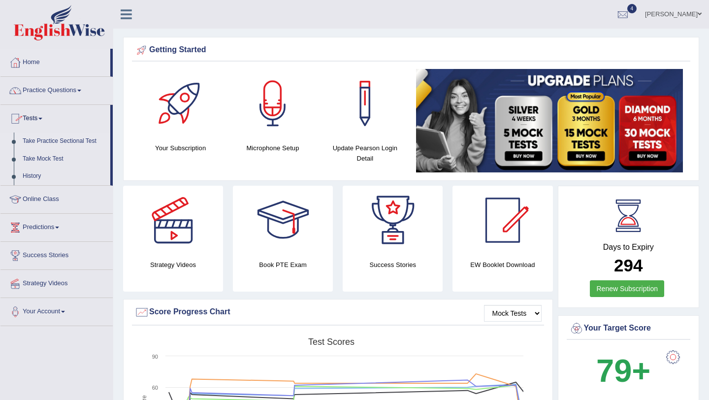
click at [48, 145] on link "Take Practice Sectional Test" at bounding box center [64, 141] width 92 height 18
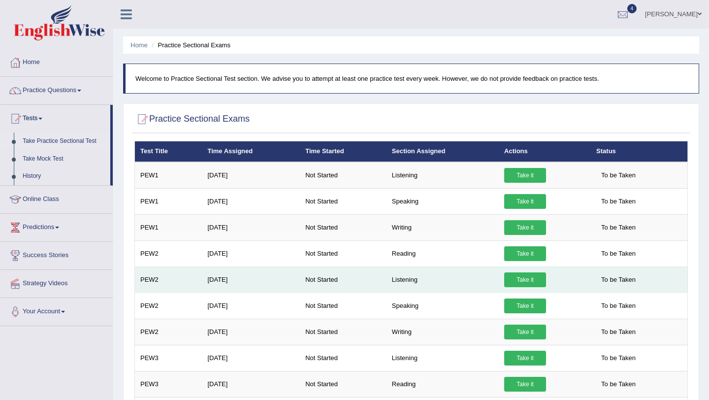
click at [536, 282] on link "Take it" at bounding box center [525, 279] width 42 height 15
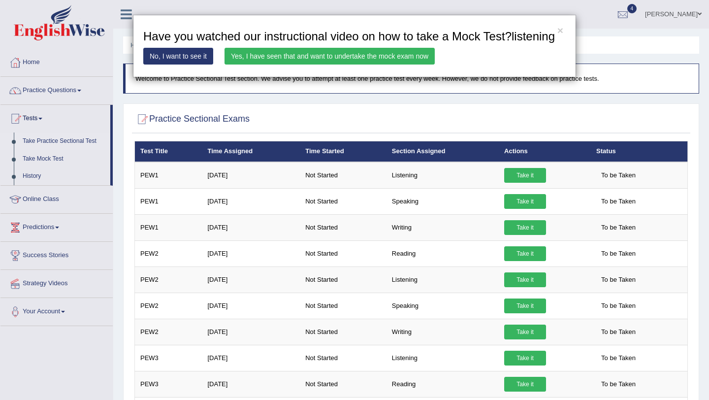
click at [196, 65] on link "No, I want to see it" at bounding box center [178, 56] width 70 height 17
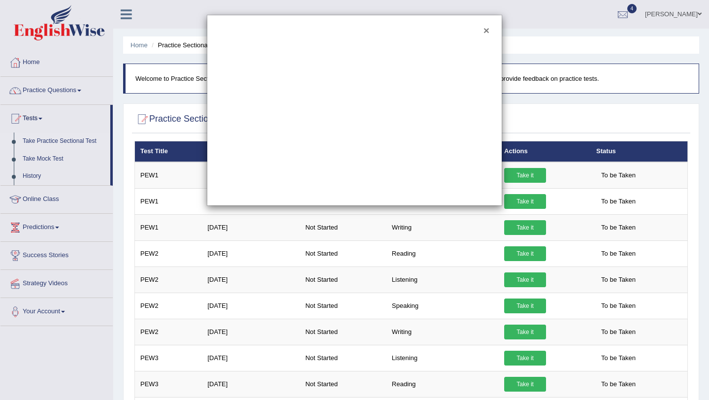
click at [485, 29] on button "×" at bounding box center [487, 30] width 6 height 10
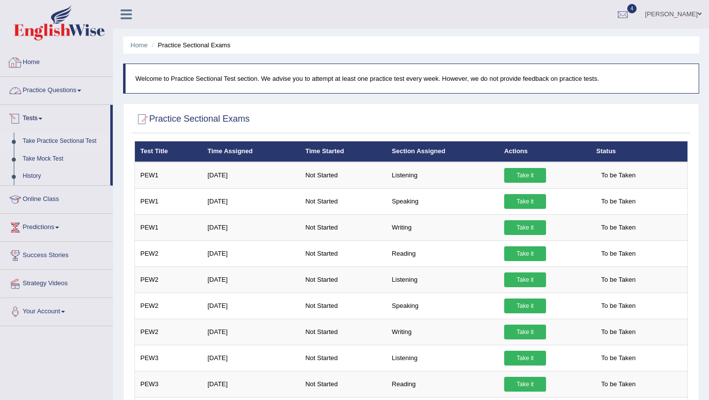
click at [44, 63] on link "Home" at bounding box center [56, 61] width 112 height 25
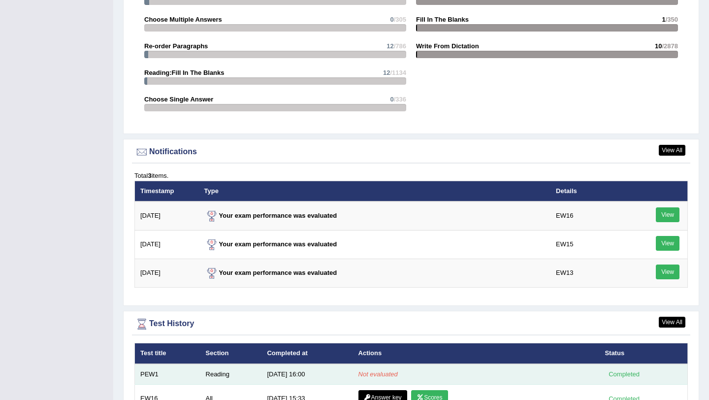
scroll to position [1163, 0]
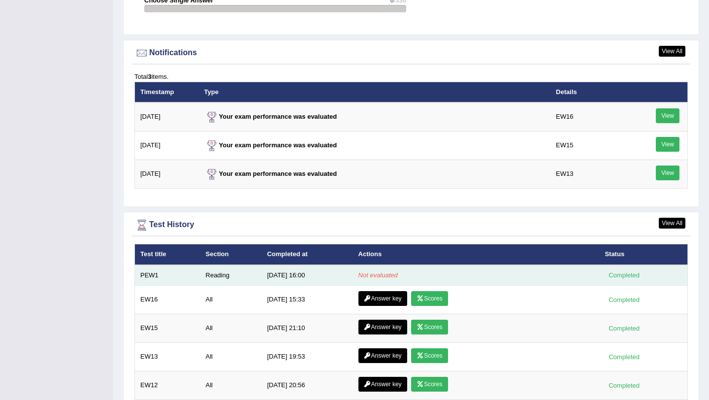
click at [254, 275] on td "Reading" at bounding box center [231, 275] width 62 height 21
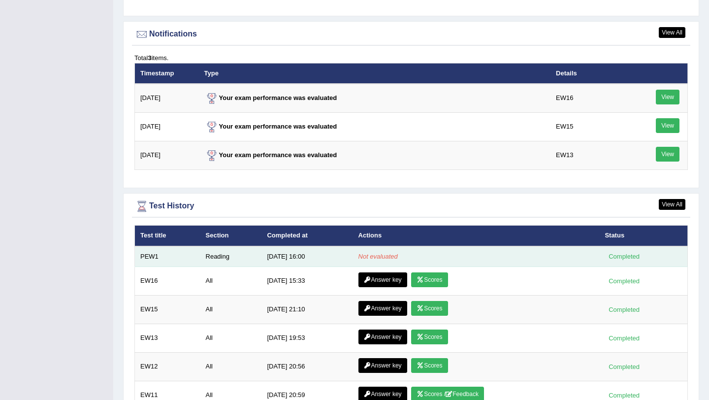
scroll to position [1183, 0]
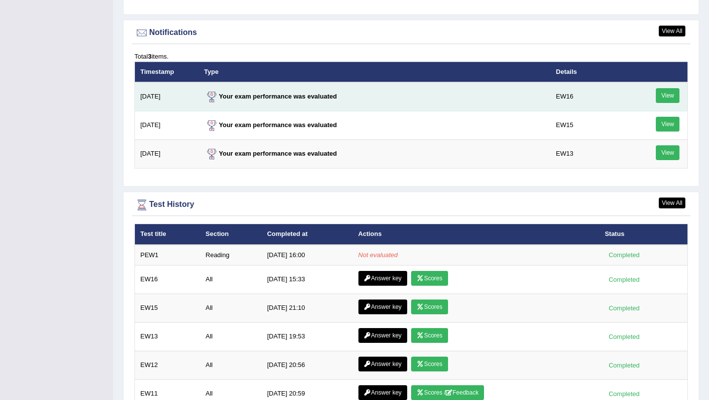
click at [673, 97] on link "View" at bounding box center [668, 95] width 24 height 15
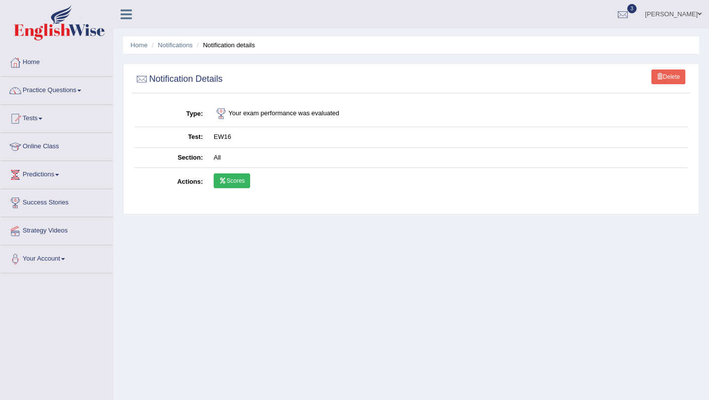
click at [249, 184] on link "Scores" at bounding box center [232, 180] width 36 height 15
click at [42, 65] on link "Home" at bounding box center [56, 61] width 112 height 25
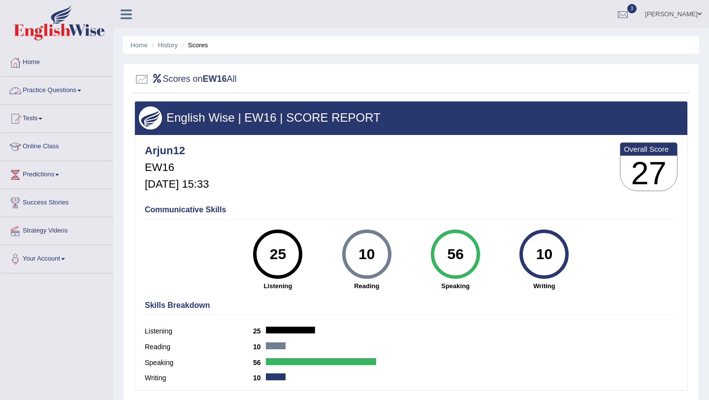
click at [46, 95] on link "Practice Questions" at bounding box center [56, 89] width 112 height 25
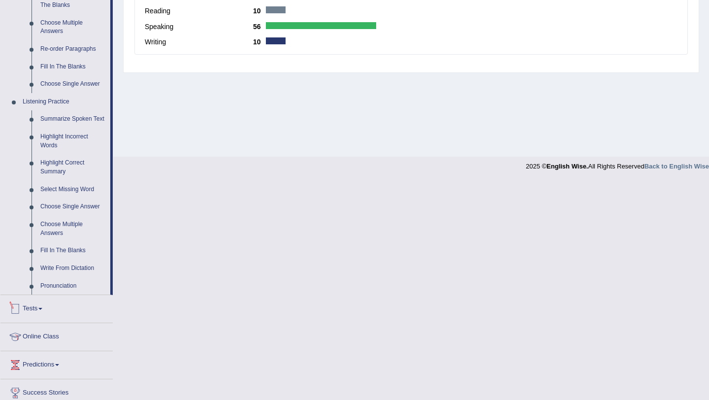
click at [48, 312] on link "Tests" at bounding box center [56, 307] width 112 height 25
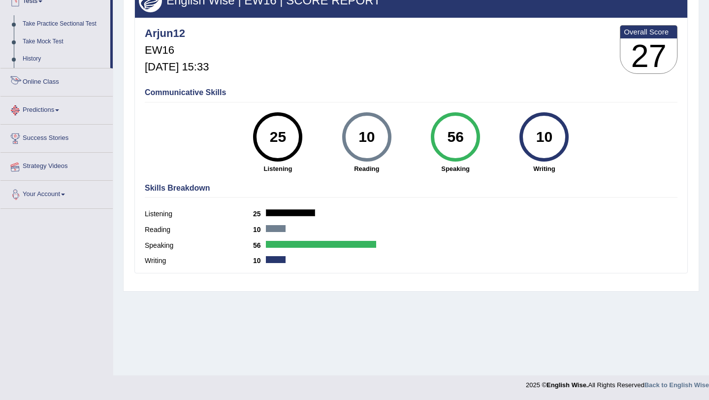
scroll to position [117, 0]
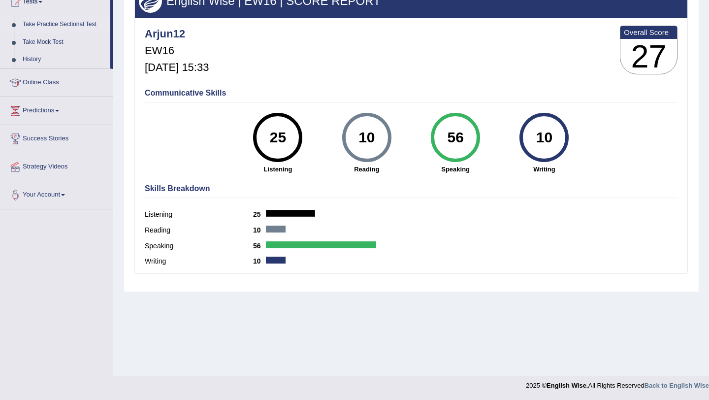
click at [79, 26] on link "Take Practice Sectional Test" at bounding box center [64, 25] width 92 height 18
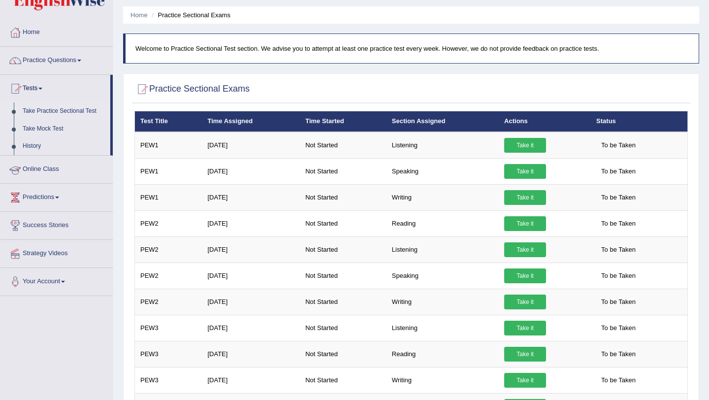
scroll to position [26, 0]
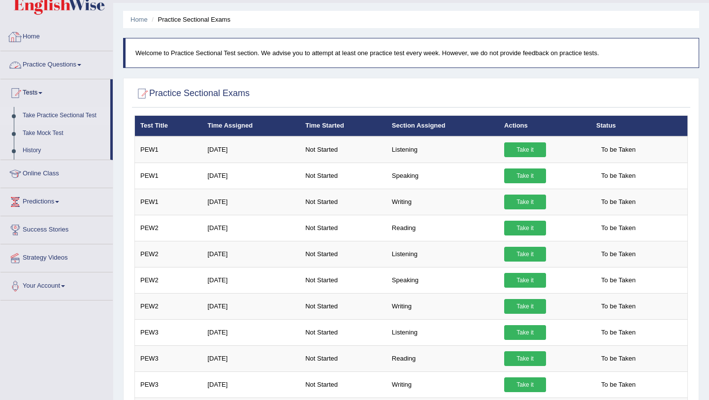
click at [42, 38] on link "Home" at bounding box center [56, 35] width 112 height 25
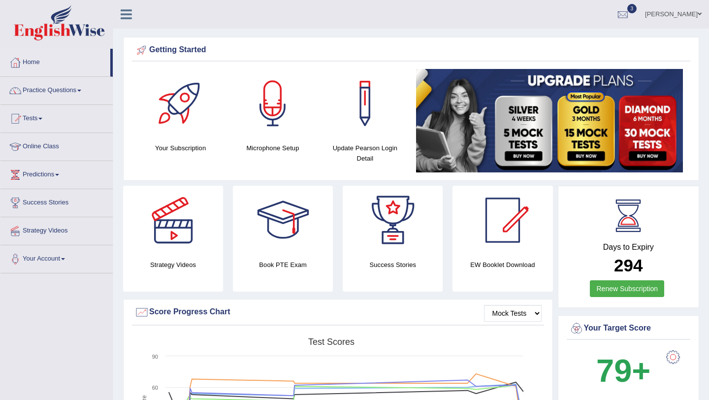
click at [524, 258] on div "EW Booklet Download" at bounding box center [502, 239] width 100 height 106
click at [517, 244] on div at bounding box center [502, 220] width 69 height 69
click at [630, 14] on div at bounding box center [622, 14] width 15 height 15
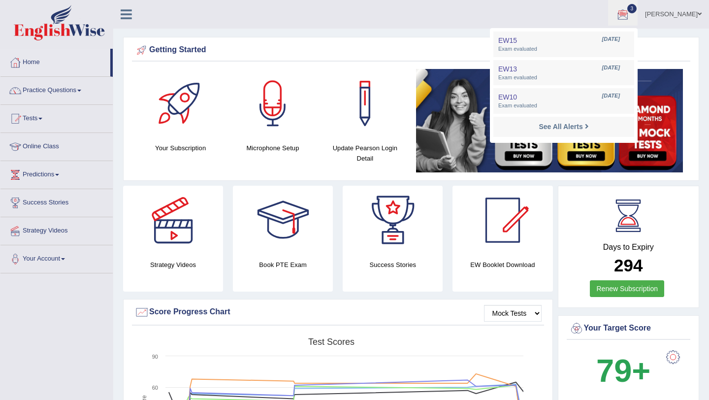
click at [638, 36] on ul "EW15 Aug 28, 2025 Exam evaluated EW13 Jul 12, 2025 Exam evaluated EW10 Dec 9, 2…" at bounding box center [564, 85] width 148 height 115
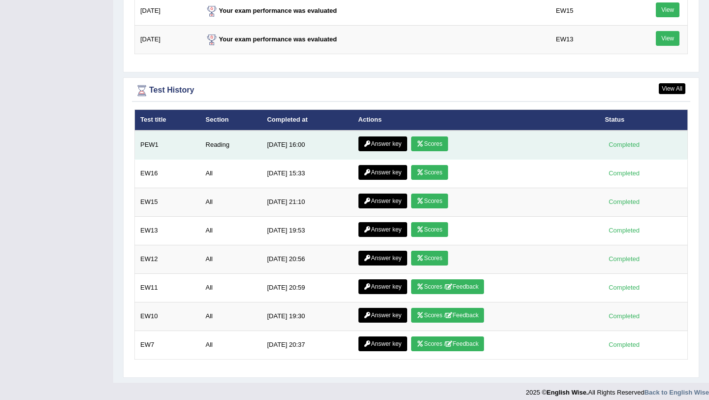
scroll to position [1299, 0]
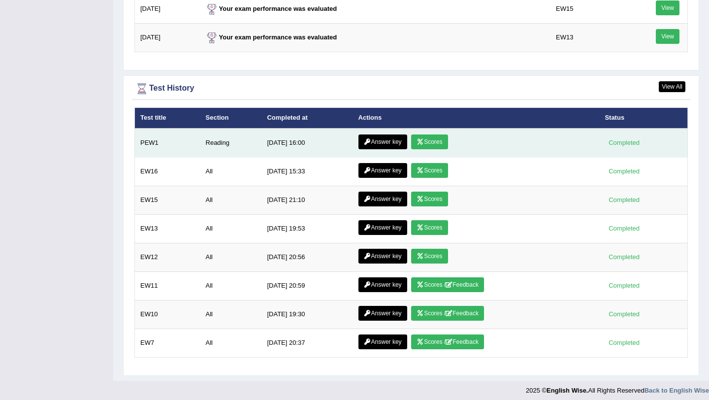
click at [419, 145] on icon at bounding box center [420, 142] width 7 height 6
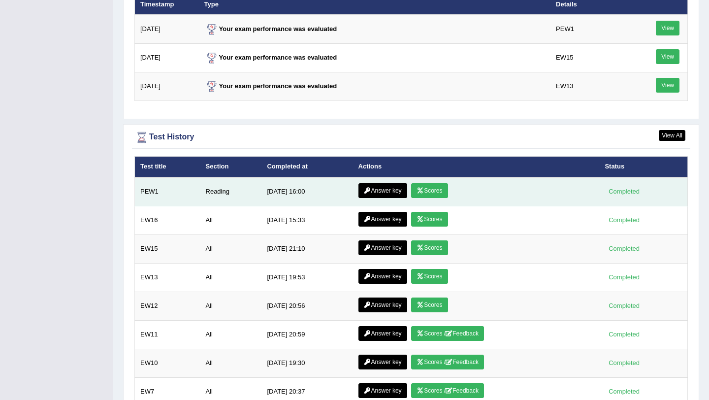
scroll to position [1248, 0]
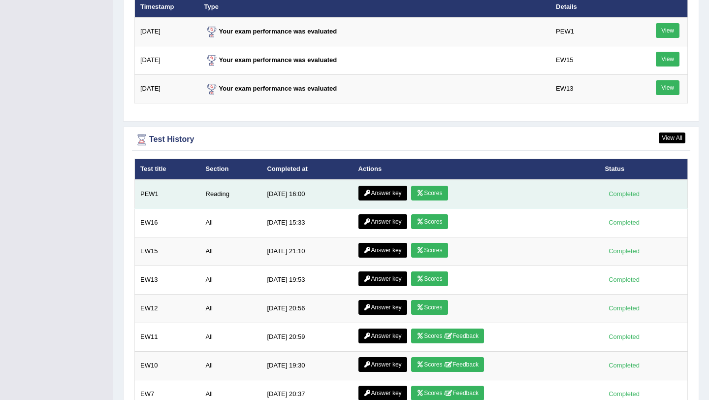
click at [375, 199] on link "Answer key" at bounding box center [382, 193] width 49 height 15
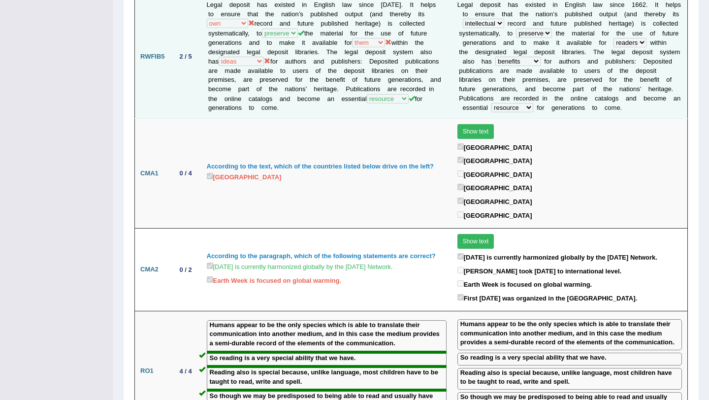
scroll to position [917, 0]
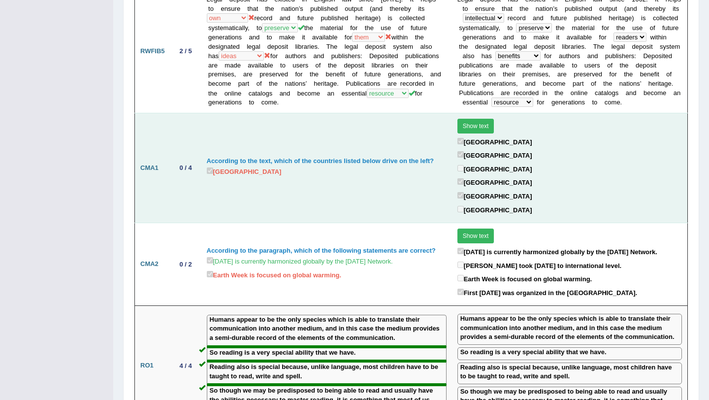
click at [188, 162] on div "0 / 4" at bounding box center [186, 167] width 20 height 10
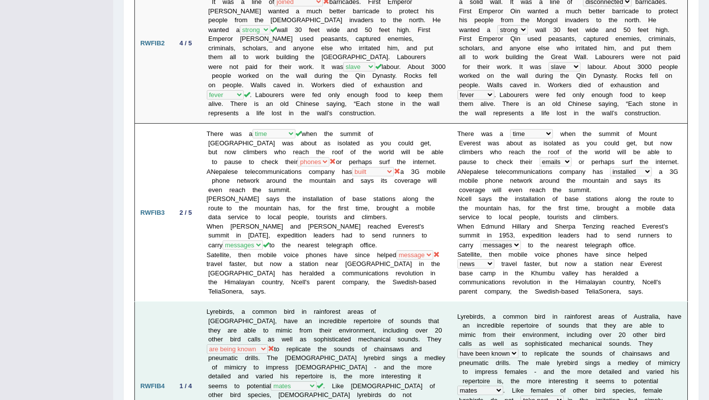
scroll to position [0, 0]
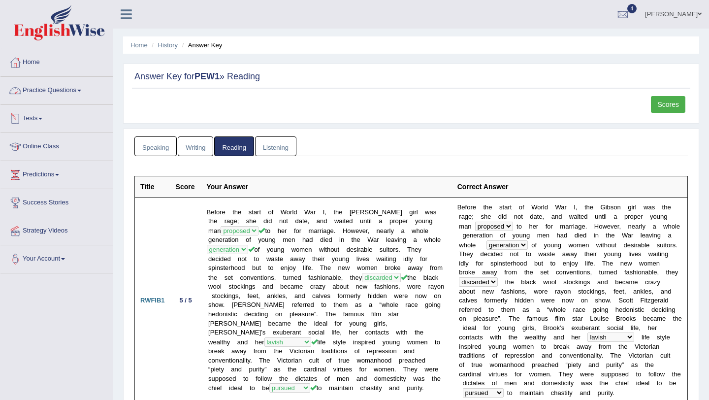
click at [74, 86] on link "Practice Questions" at bounding box center [56, 89] width 112 height 25
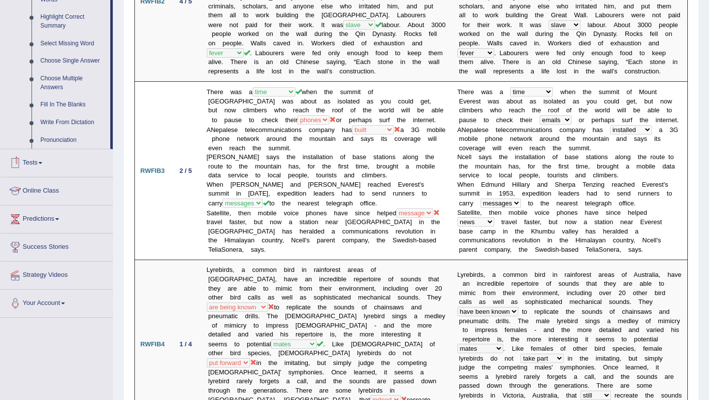
click at [44, 174] on link "Tests" at bounding box center [56, 161] width 112 height 25
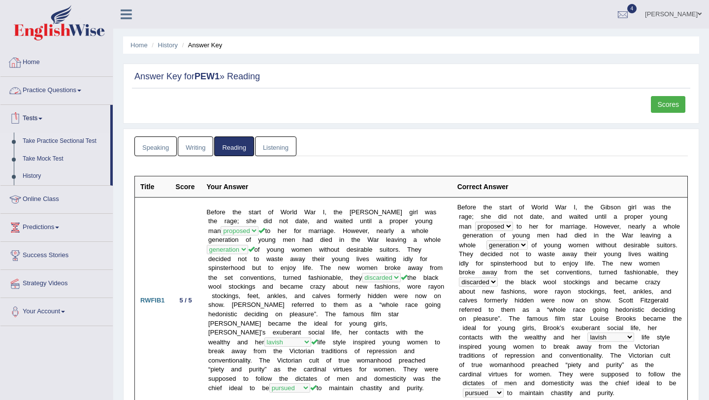
click at [65, 141] on link "Take Practice Sectional Test" at bounding box center [64, 141] width 92 height 18
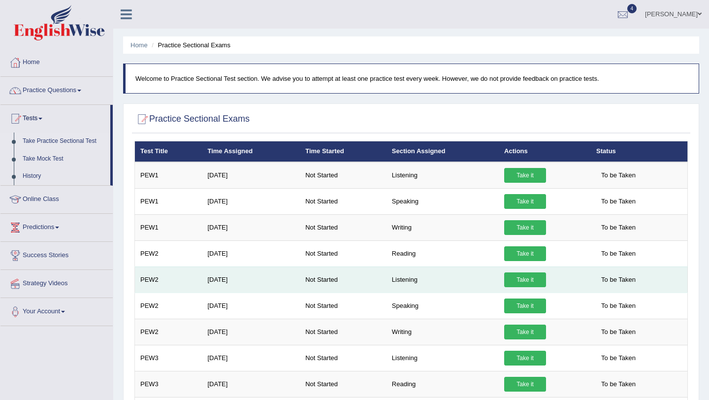
click at [511, 275] on link "Take it" at bounding box center [525, 279] width 42 height 15
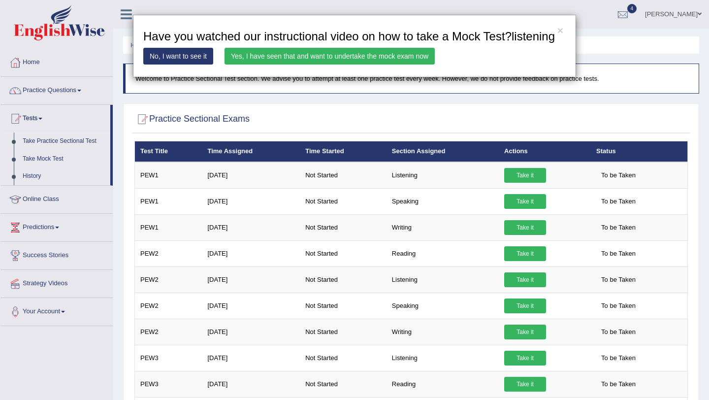
click at [336, 65] on link "Yes, I have seen that and want to undertake the mock exam now" at bounding box center [330, 56] width 210 height 17
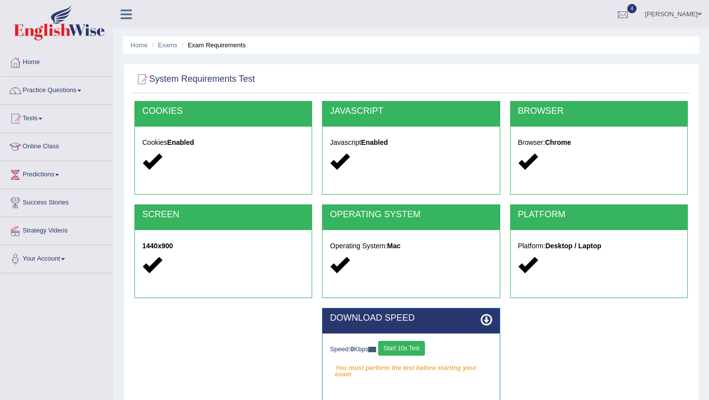
click at [412, 353] on button "Start 10s Test" at bounding box center [401, 348] width 47 height 15
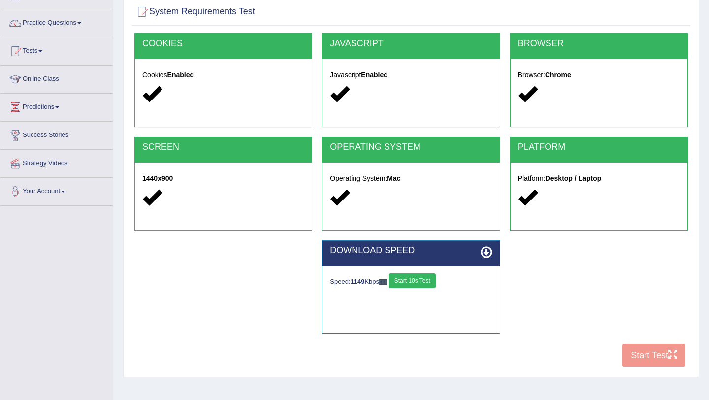
scroll to position [117, 0]
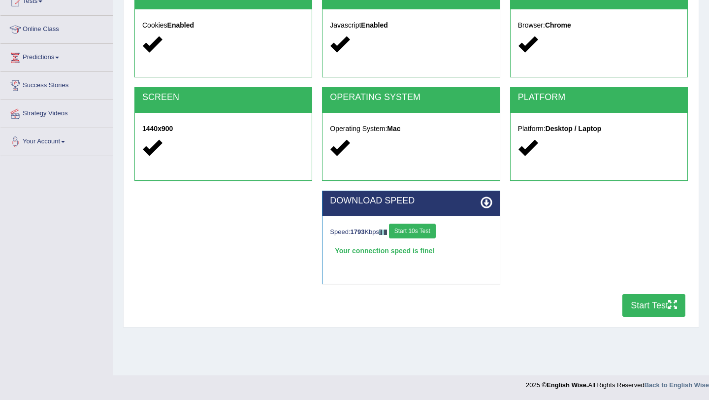
click at [662, 310] on button "Start Test" at bounding box center [653, 305] width 63 height 23
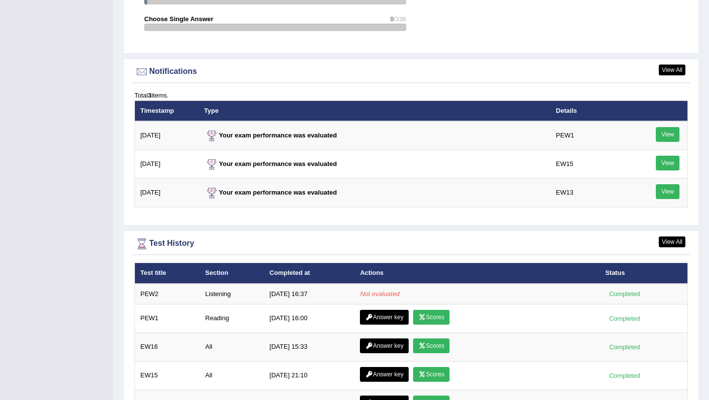
scroll to position [1147, 0]
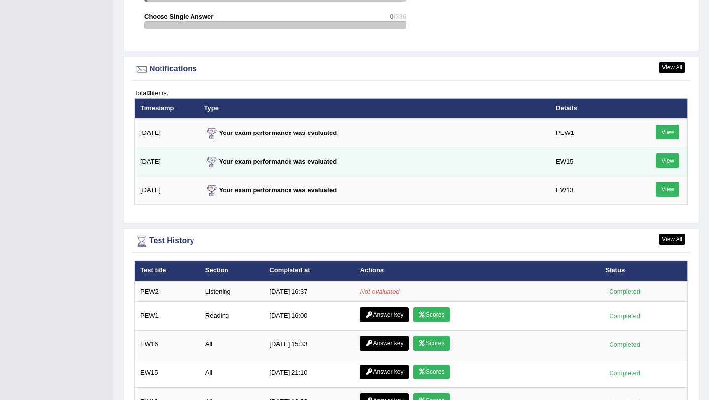
click at [156, 156] on td "8/28/25" at bounding box center [167, 162] width 64 height 29
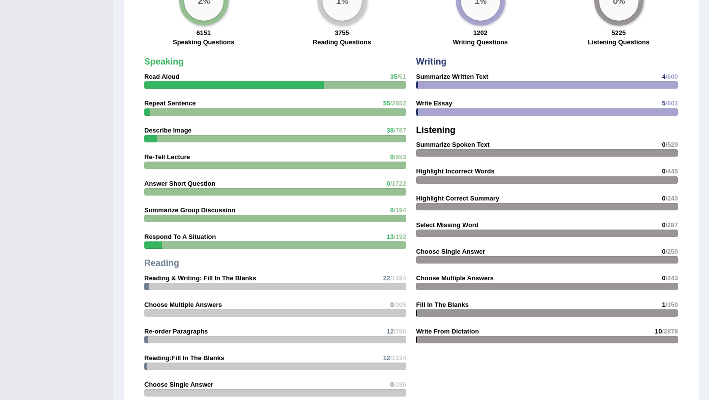
scroll to position [546, 0]
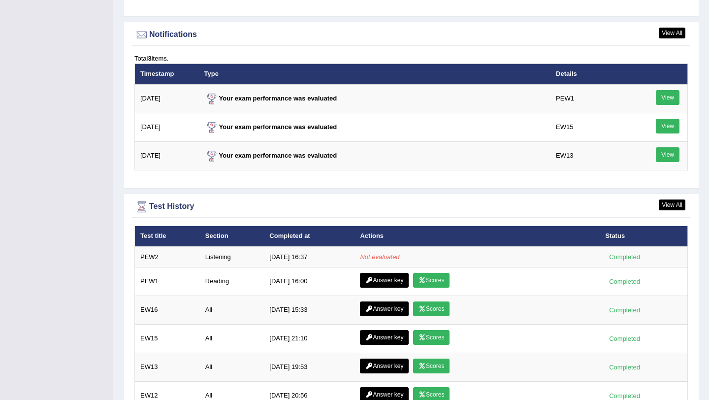
scroll to position [1183, 0]
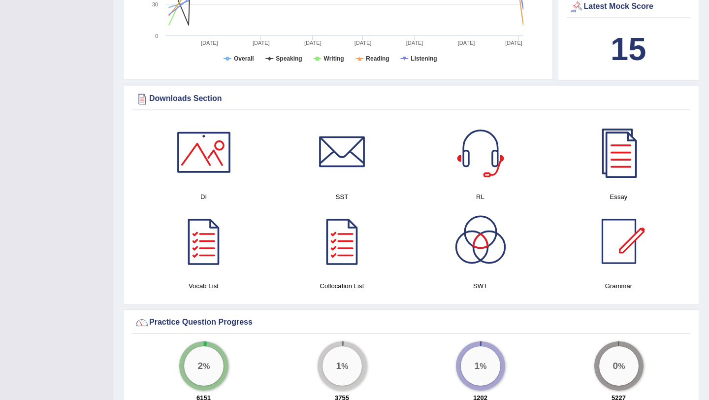
scroll to position [425, 0]
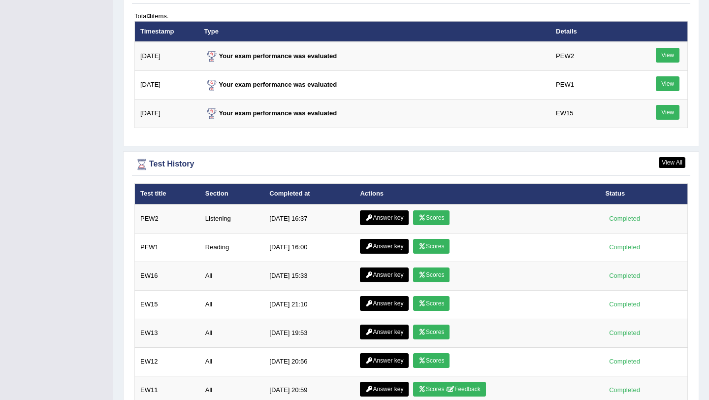
scroll to position [1306, 0]
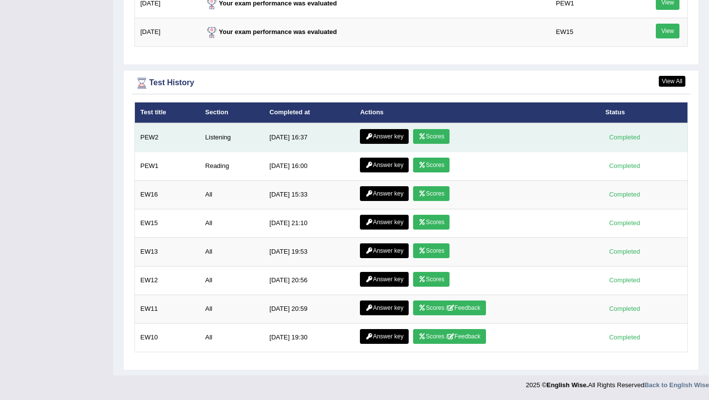
click at [432, 142] on link "Scores" at bounding box center [431, 136] width 36 height 15
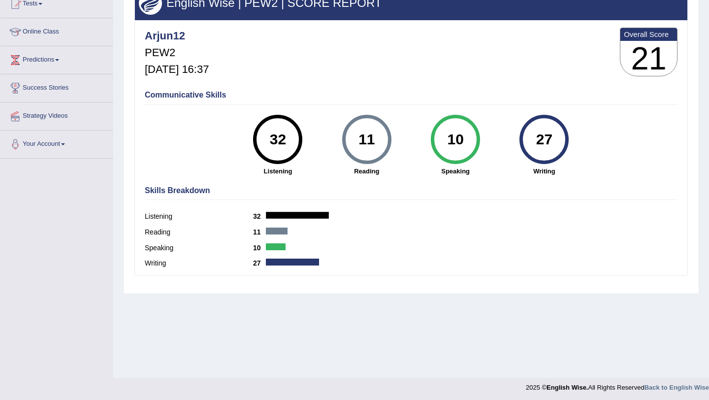
scroll to position [117, 0]
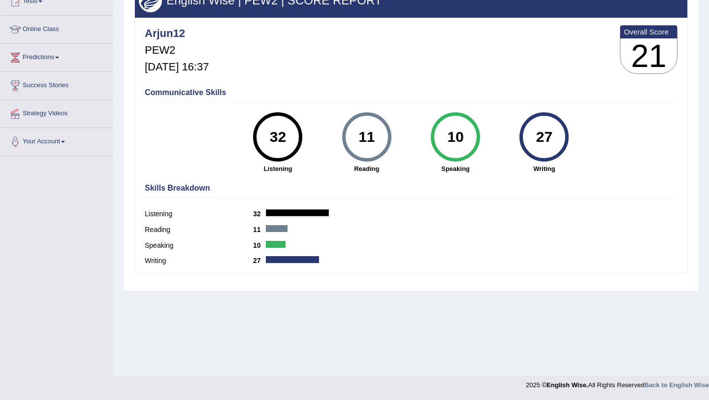
click at [279, 260] on div at bounding box center [292, 259] width 53 height 7
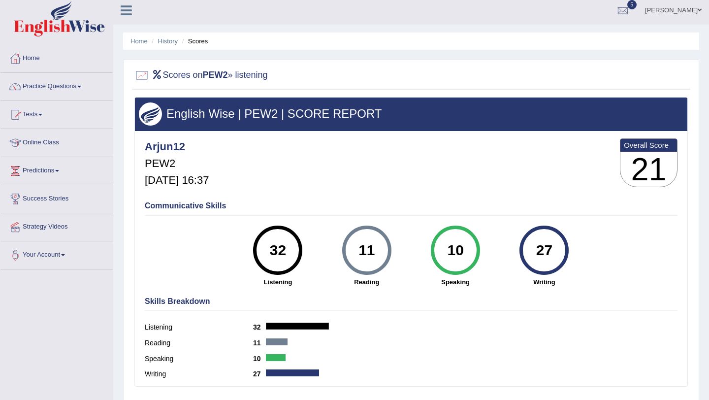
scroll to position [0, 0]
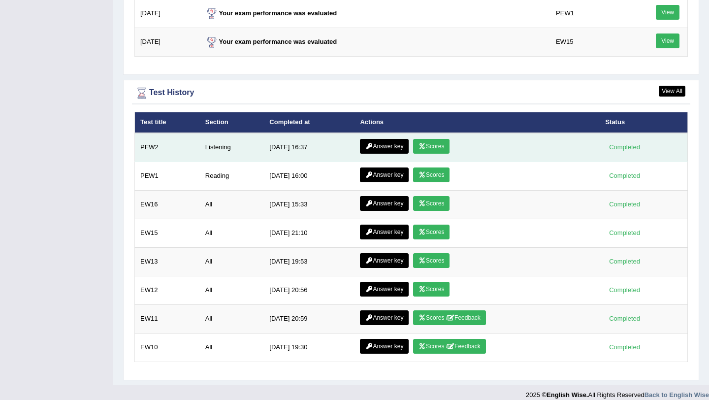
click at [397, 145] on link "Answer key" at bounding box center [384, 146] width 49 height 15
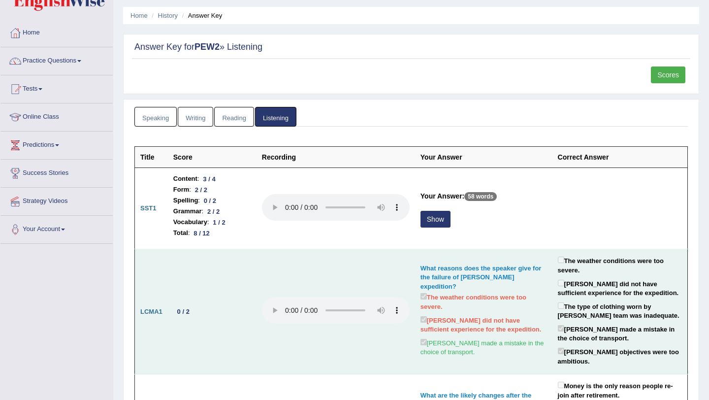
scroll to position [32, 0]
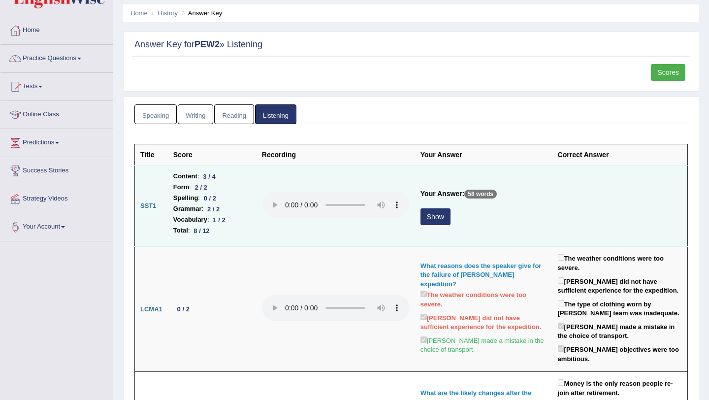
click at [425, 219] on button "Show" at bounding box center [435, 216] width 30 height 17
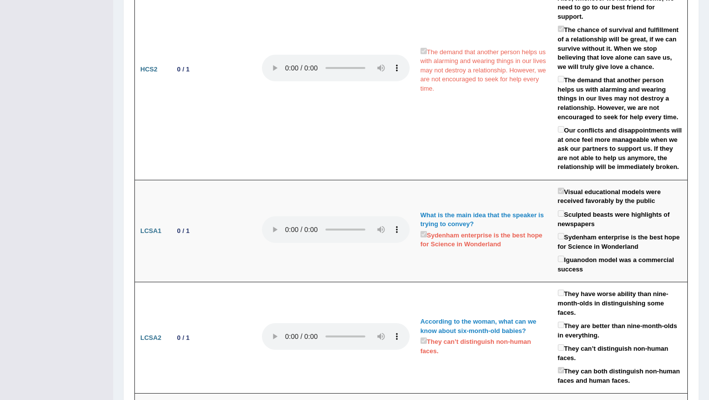
scroll to position [1674, 0]
